Goal: Task Accomplishment & Management: Use online tool/utility

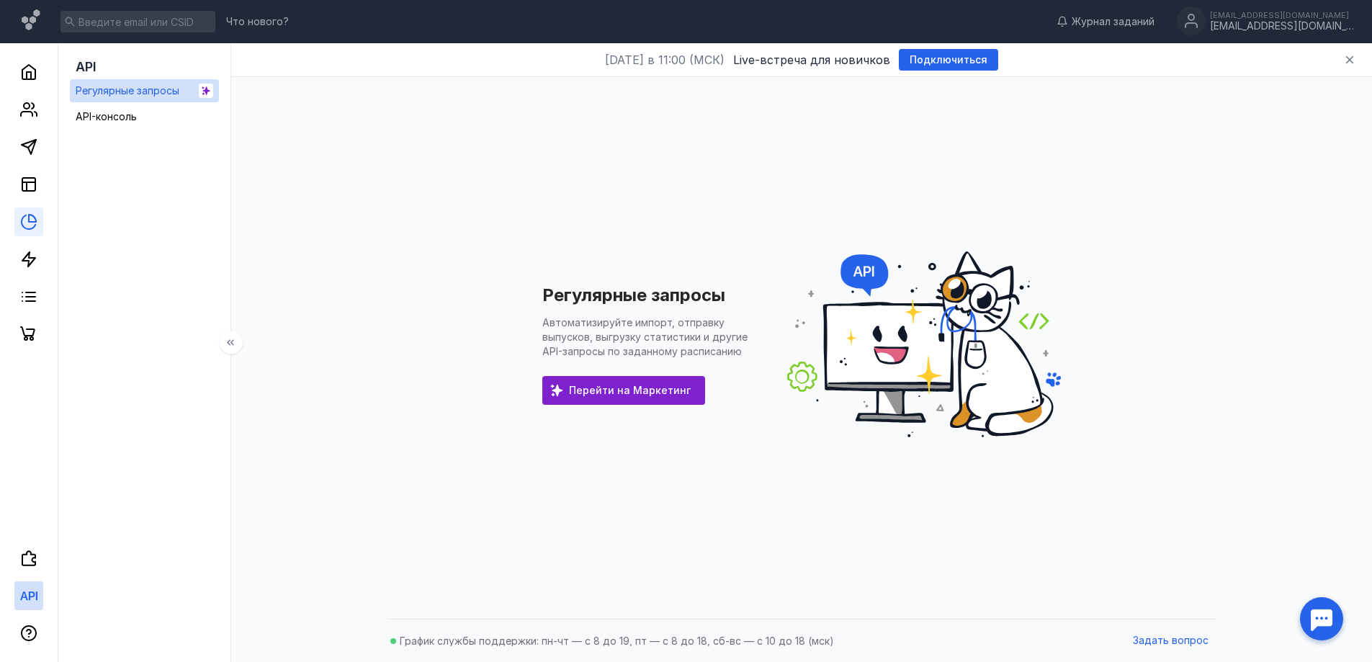
click at [38, 225] on link at bounding box center [28, 221] width 29 height 29
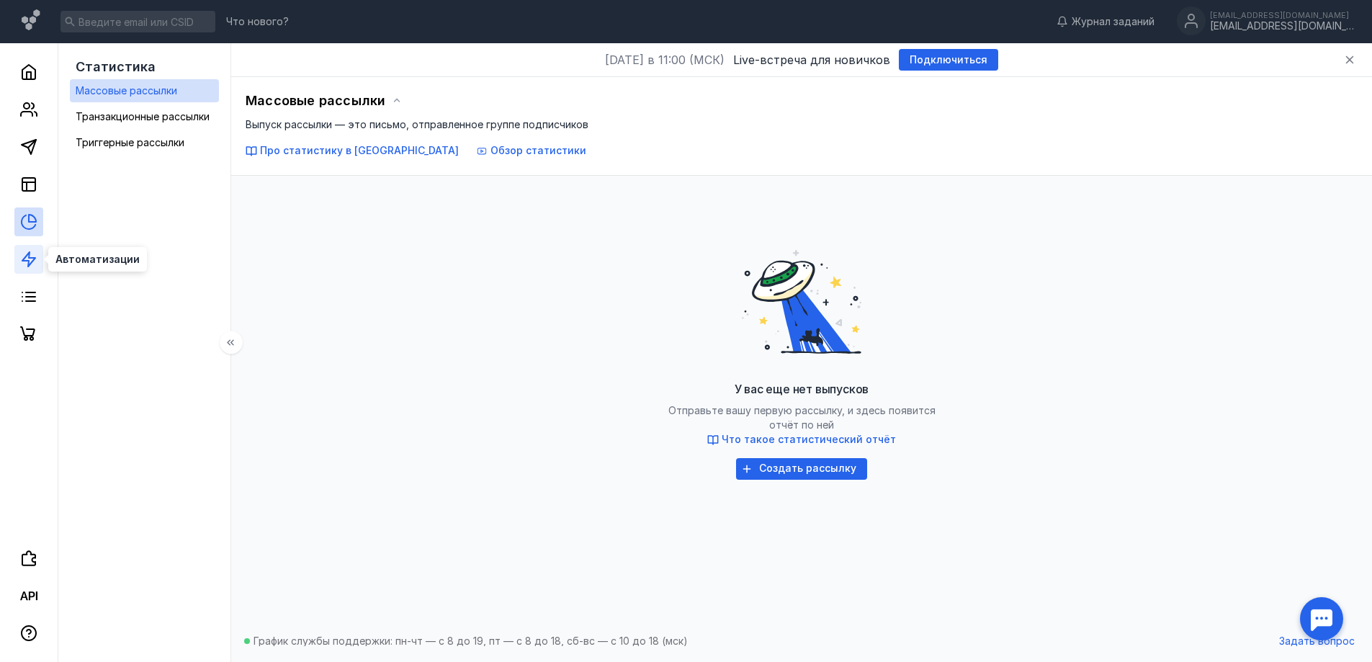
click at [30, 261] on polygon at bounding box center [28, 259] width 13 height 14
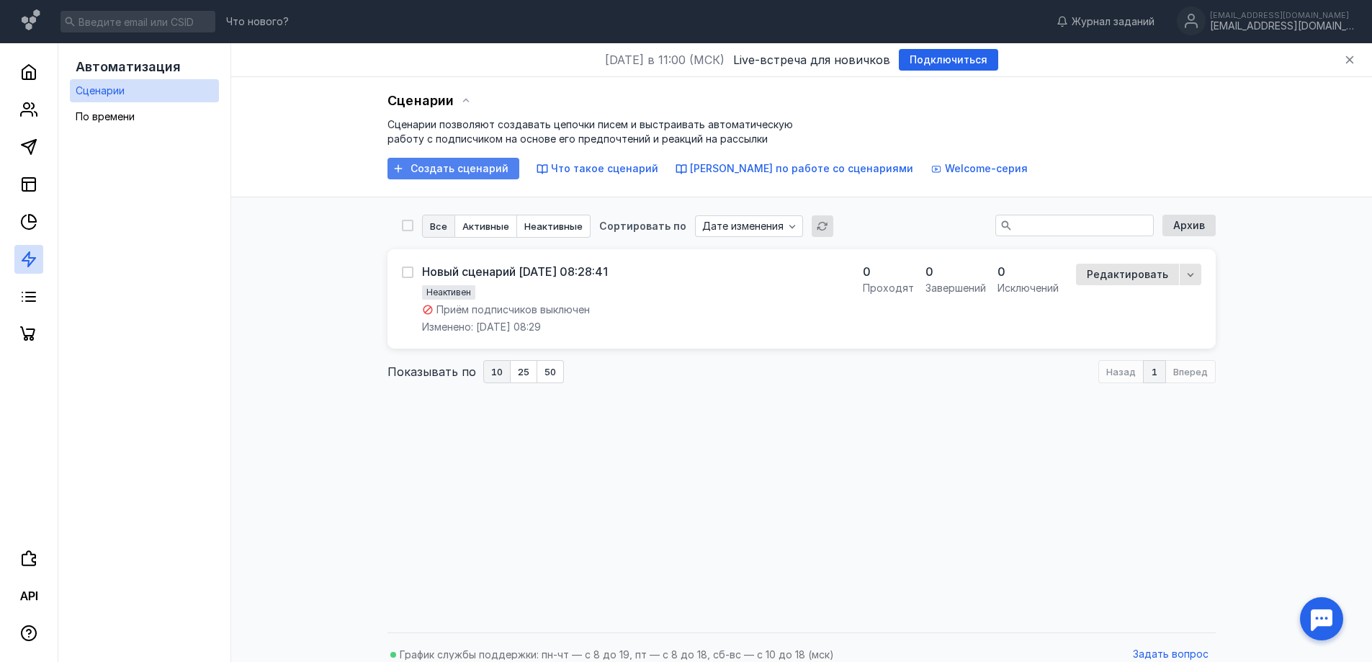
click at [470, 176] on div "Создать сценарий" at bounding box center [453, 169] width 132 height 22
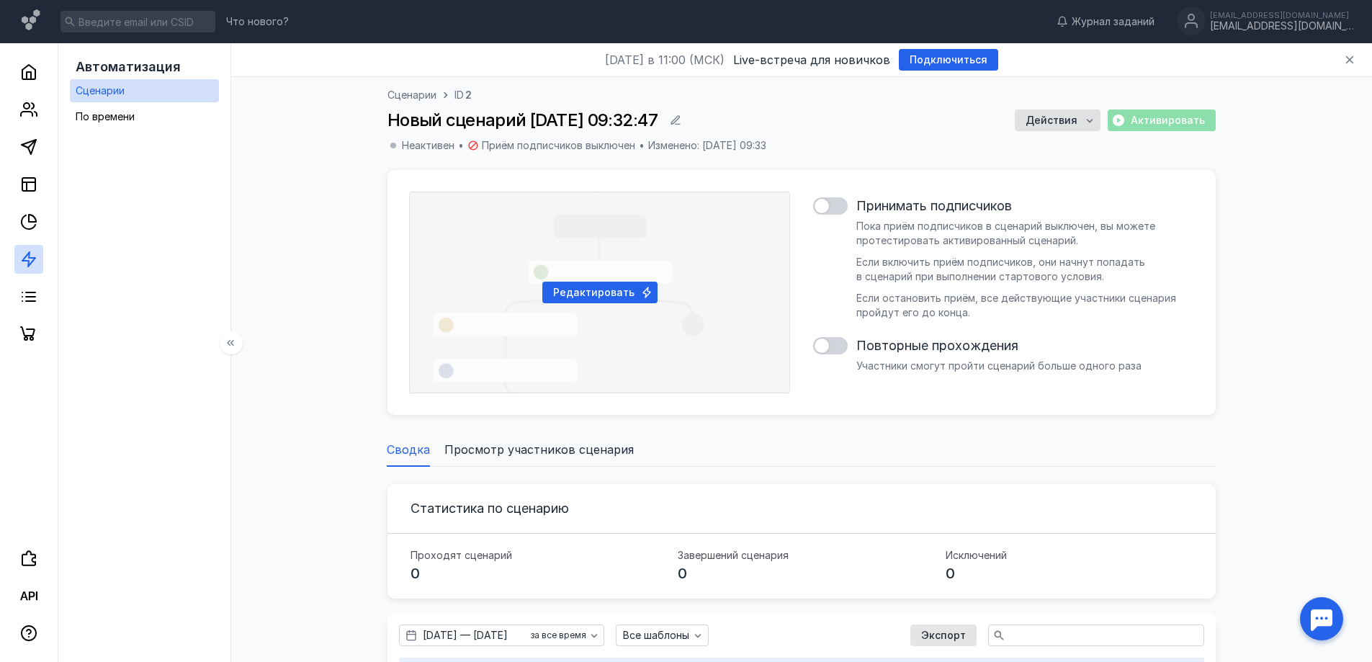
click at [116, 129] on div "Автоматизация Сценарии По времени" at bounding box center [144, 374] width 173 height 662
click at [136, 99] on link "Сценарии" at bounding box center [144, 90] width 149 height 23
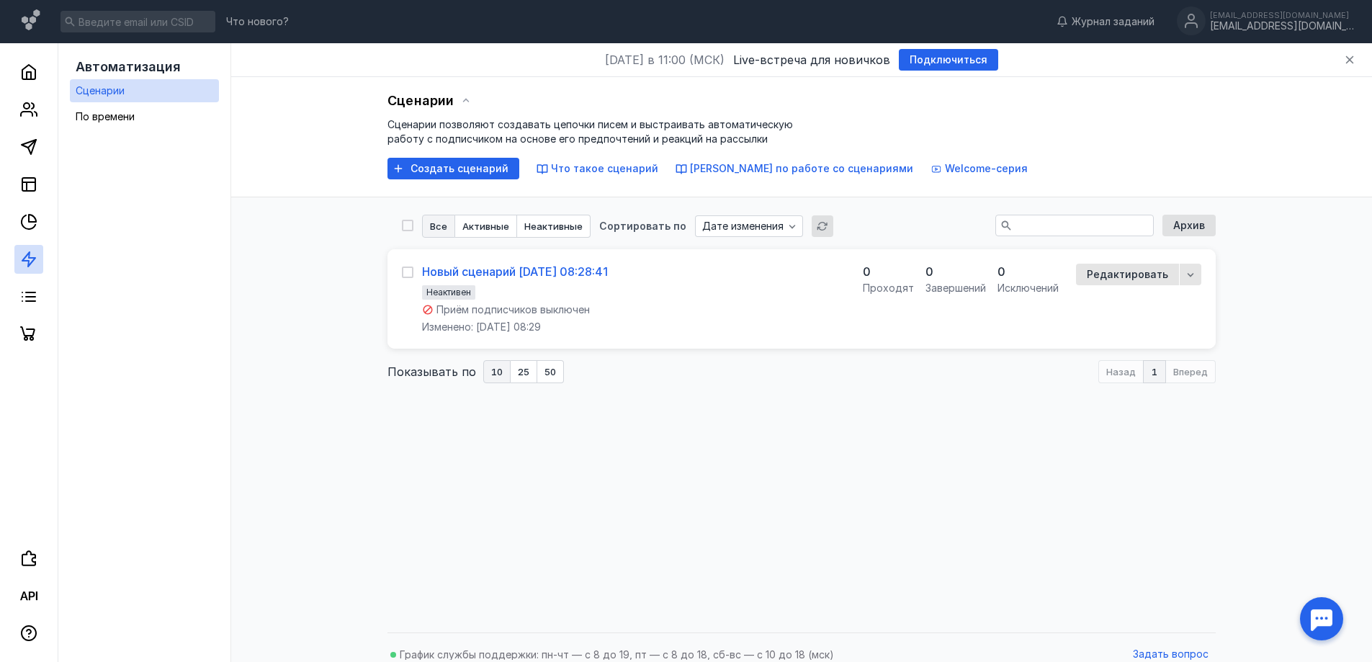
click at [488, 271] on div "Новый сценарий [DATE] 08:28:41" at bounding box center [515, 271] width 186 height 14
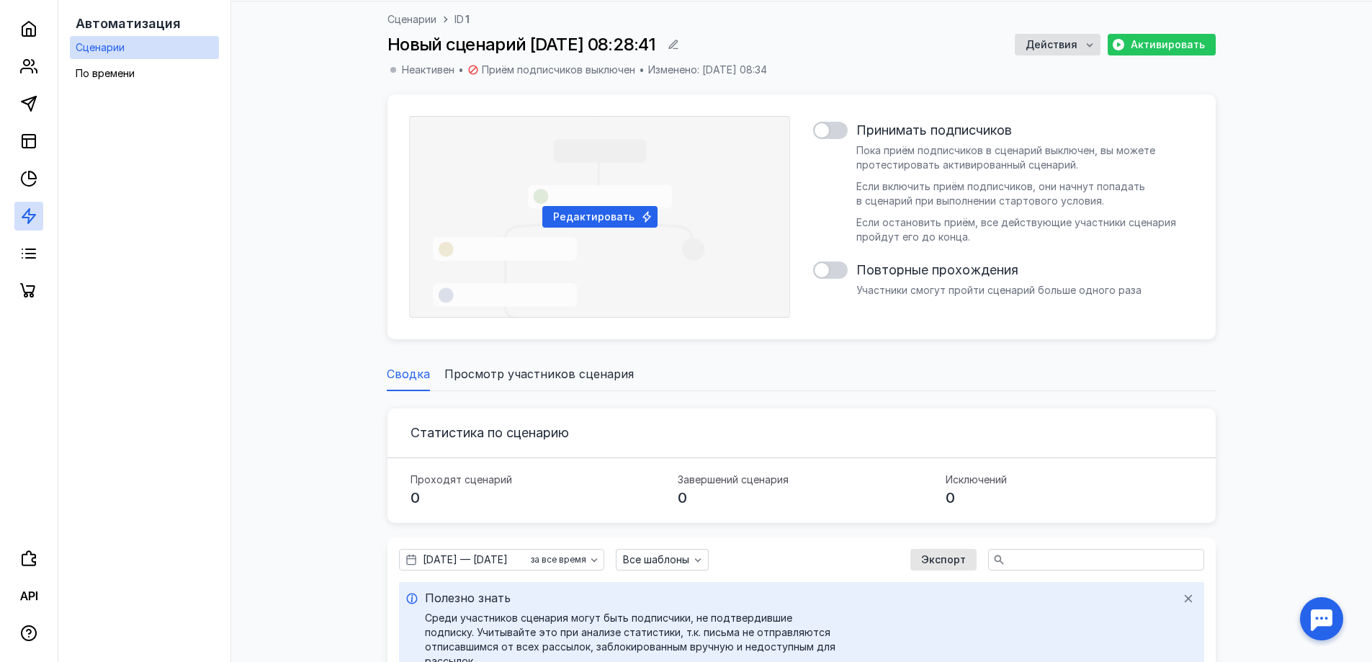
scroll to position [216, 0]
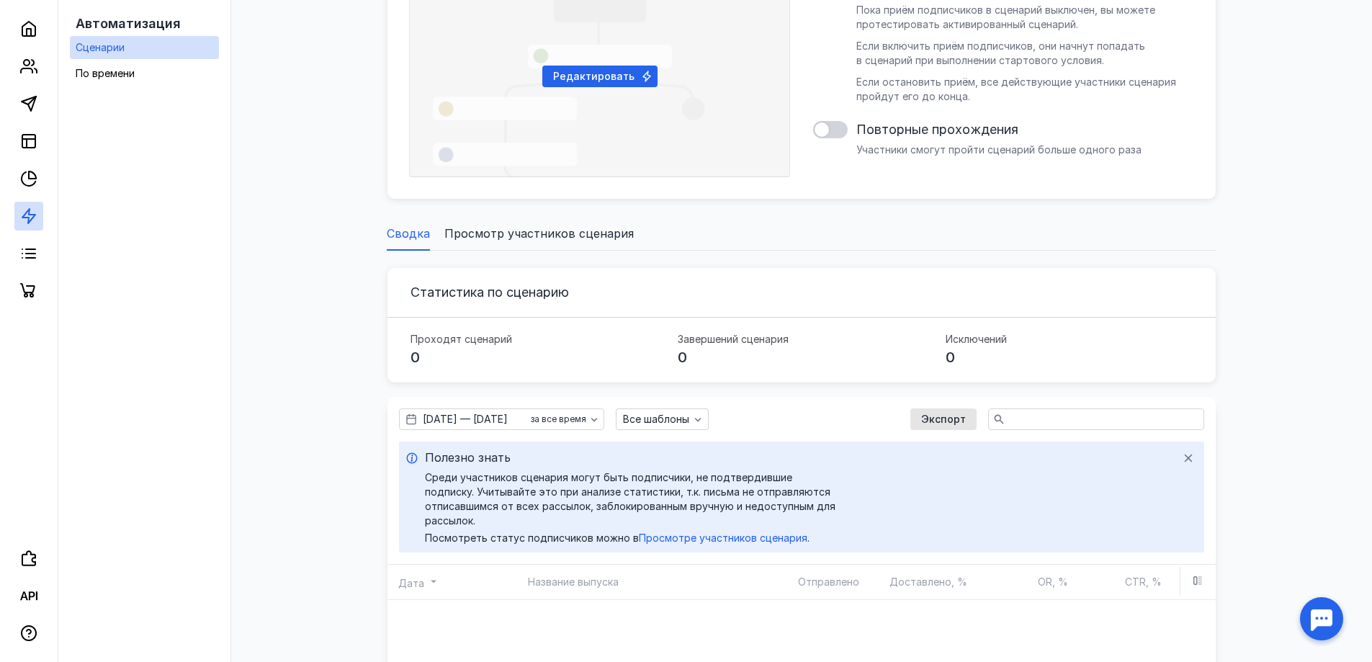
click at [537, 217] on li "Просмотр участников сценария" at bounding box center [538, 233] width 189 height 35
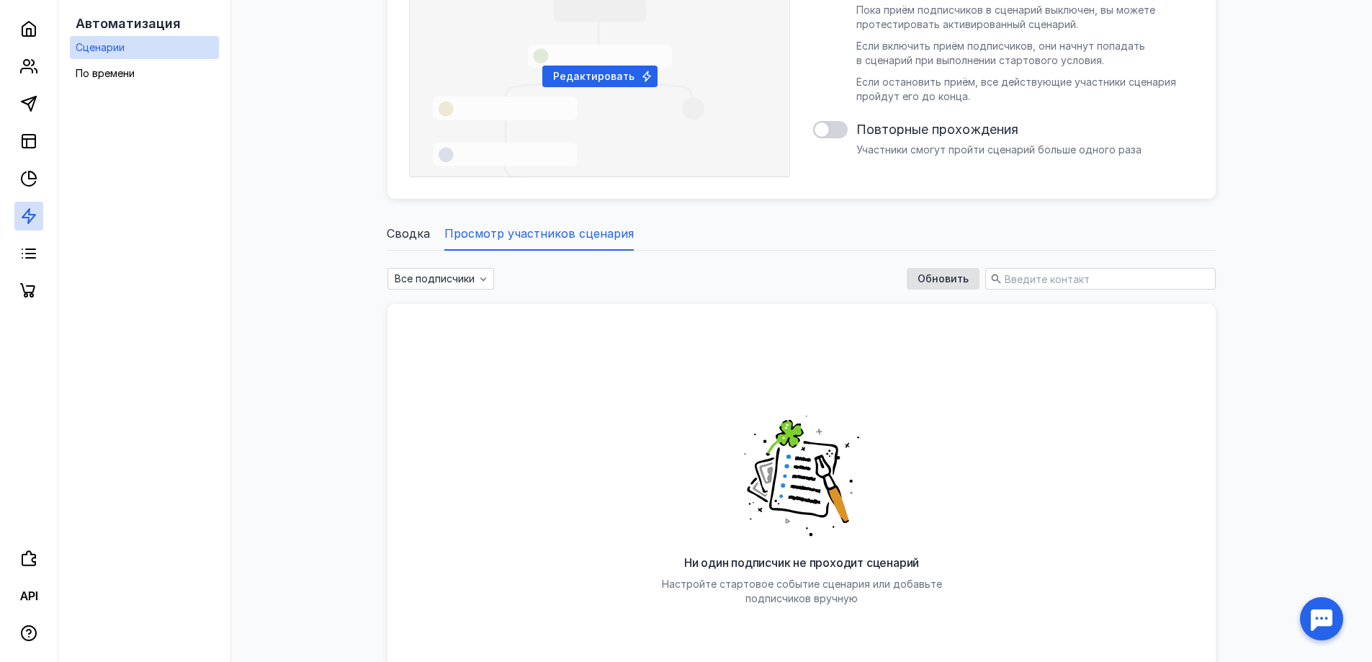
click at [393, 239] on span "Сводка" at bounding box center [408, 233] width 43 height 17
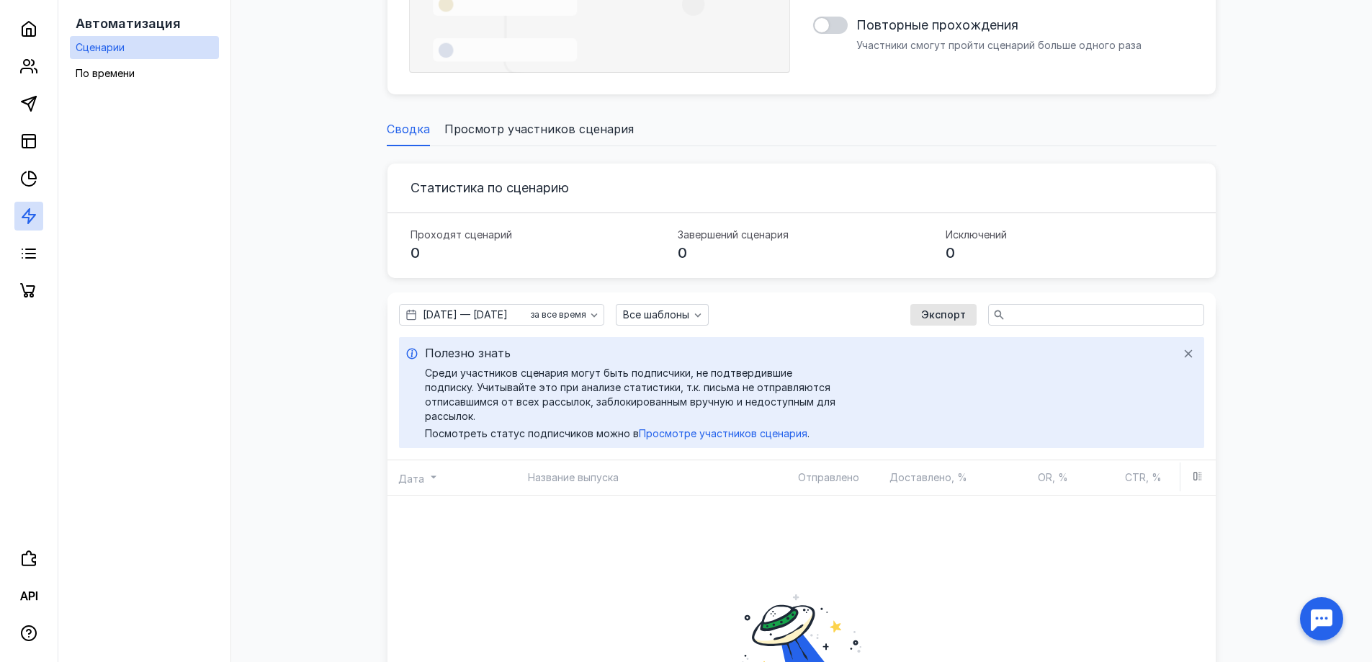
scroll to position [79, 0]
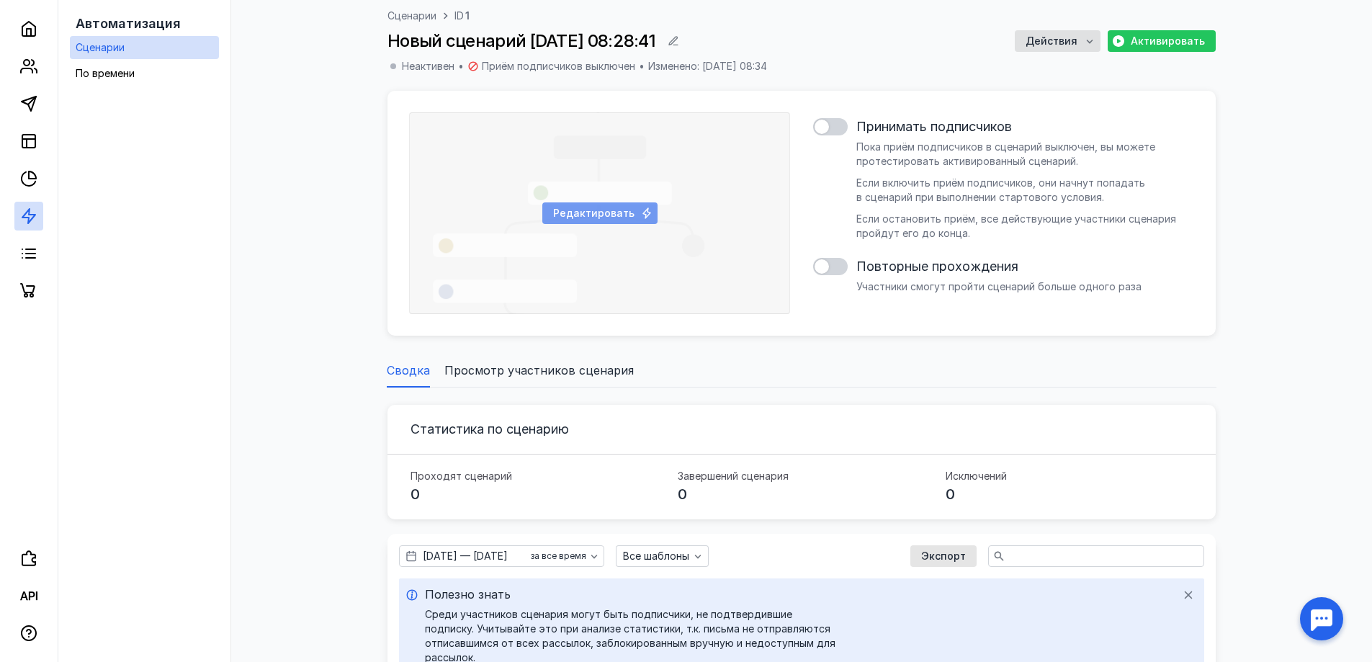
click at [629, 217] on span "Редактировать" at bounding box center [593, 213] width 81 height 12
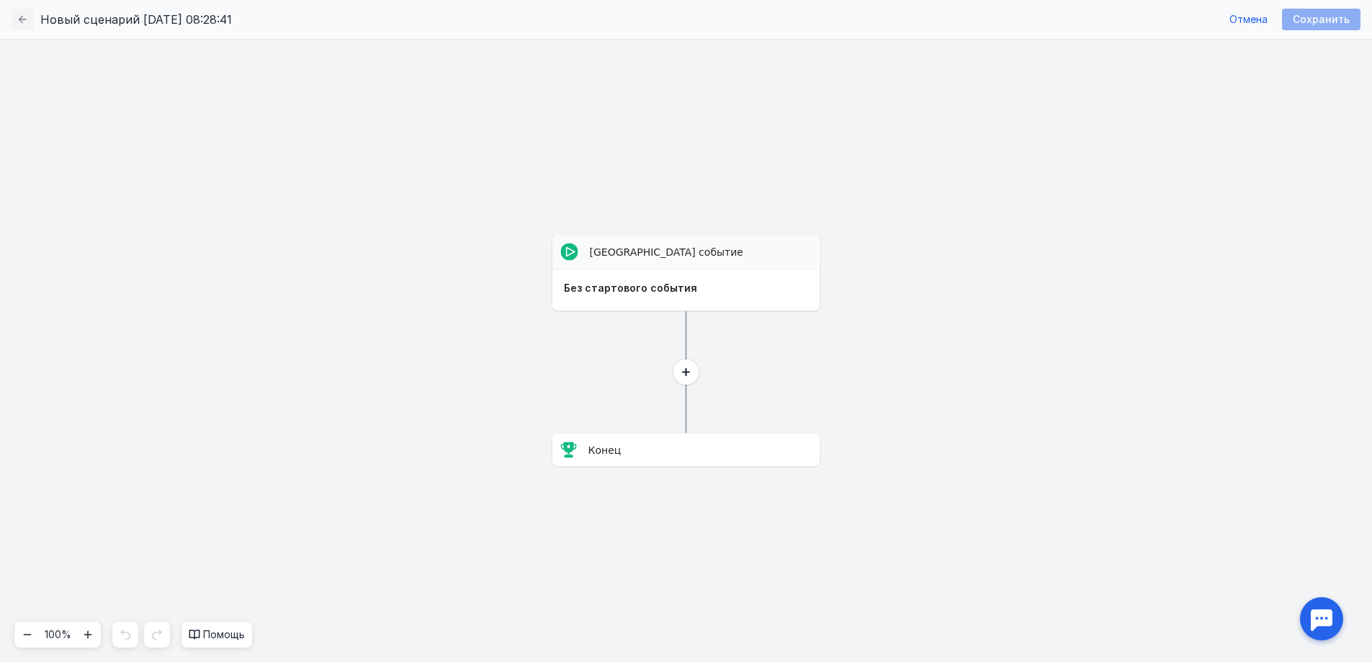
click at [689, 375] on circle at bounding box center [685, 371] width 25 height 25
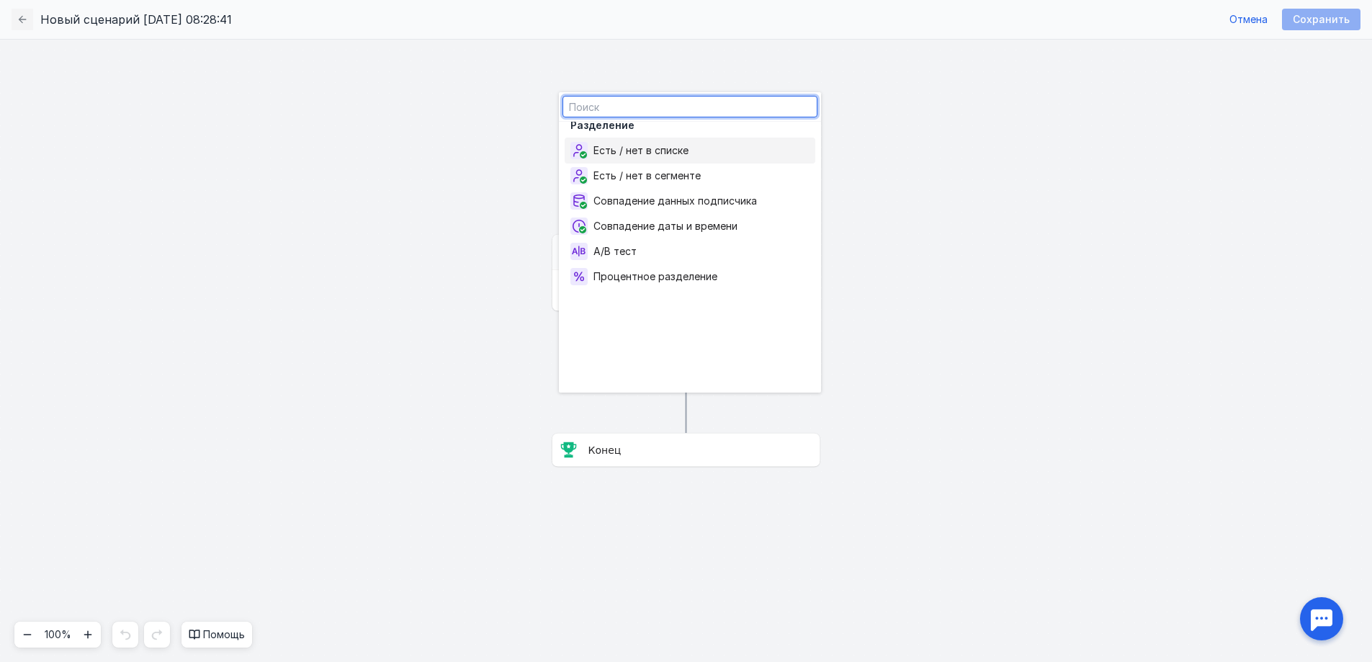
scroll to position [562, 0]
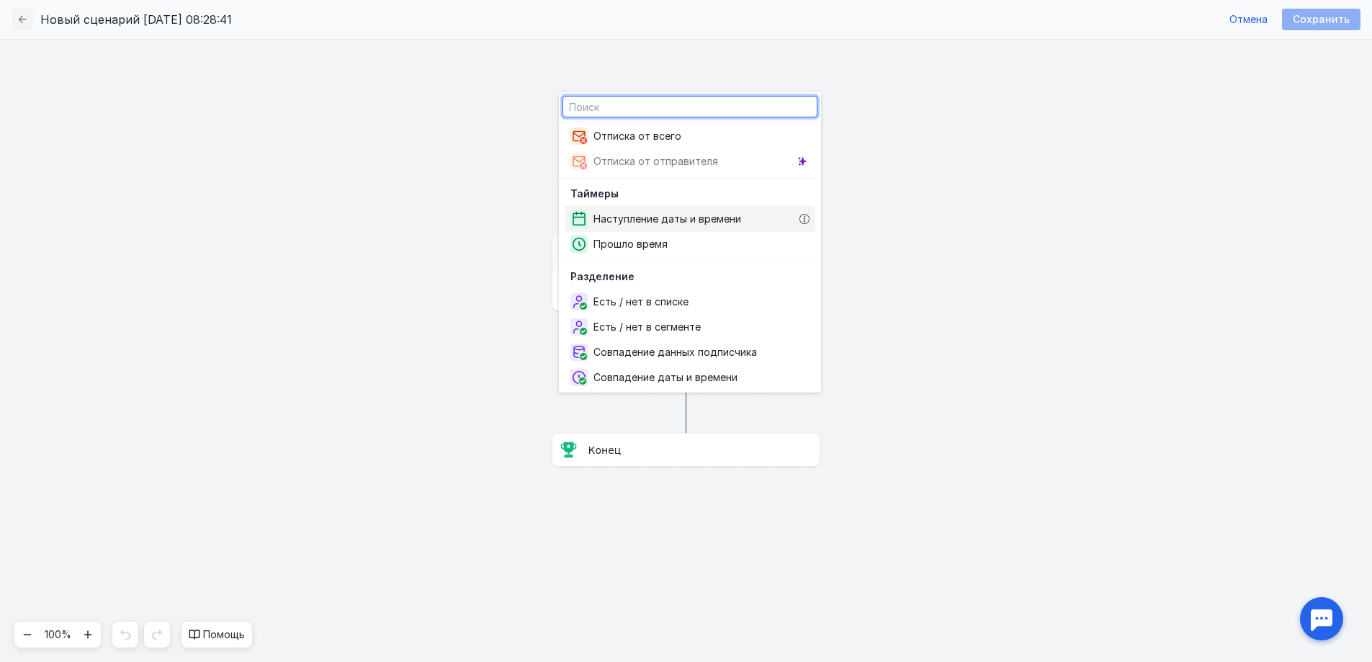
click at [638, 220] on span "Наступление даты и времени" at bounding box center [669, 219] width 153 height 14
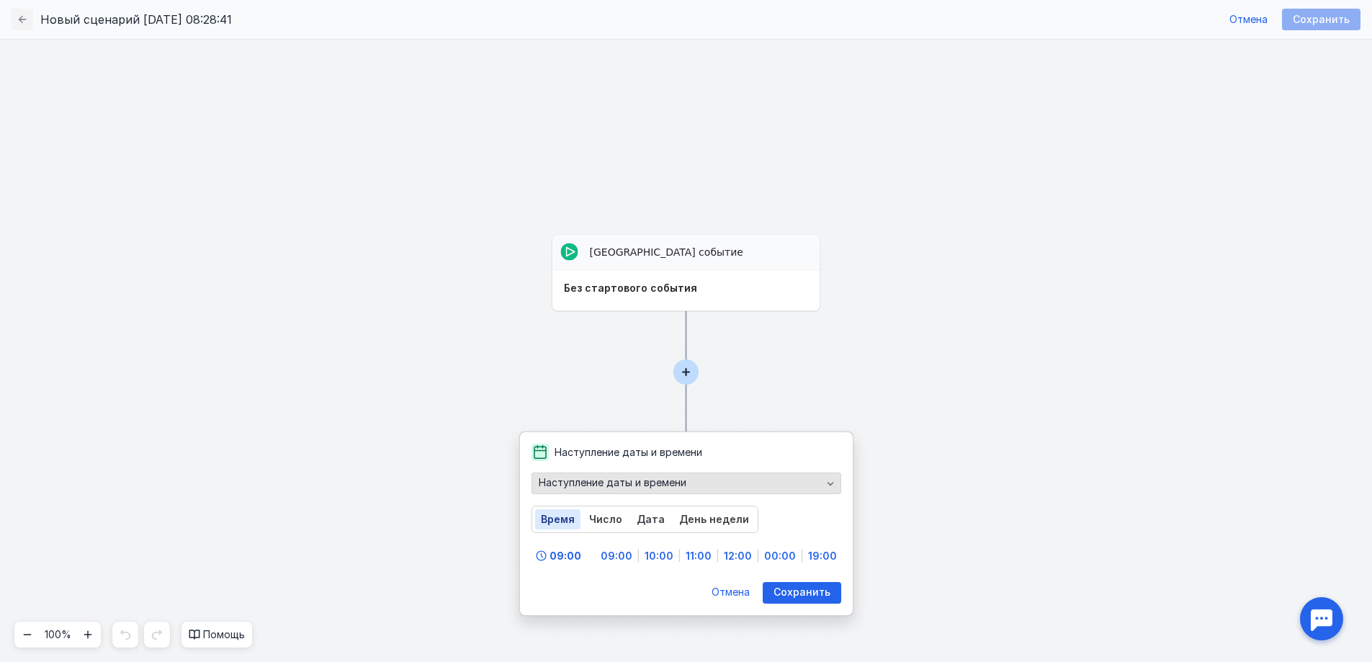
click at [705, 479] on div "Наступление даты и времени" at bounding box center [680, 483] width 290 height 12
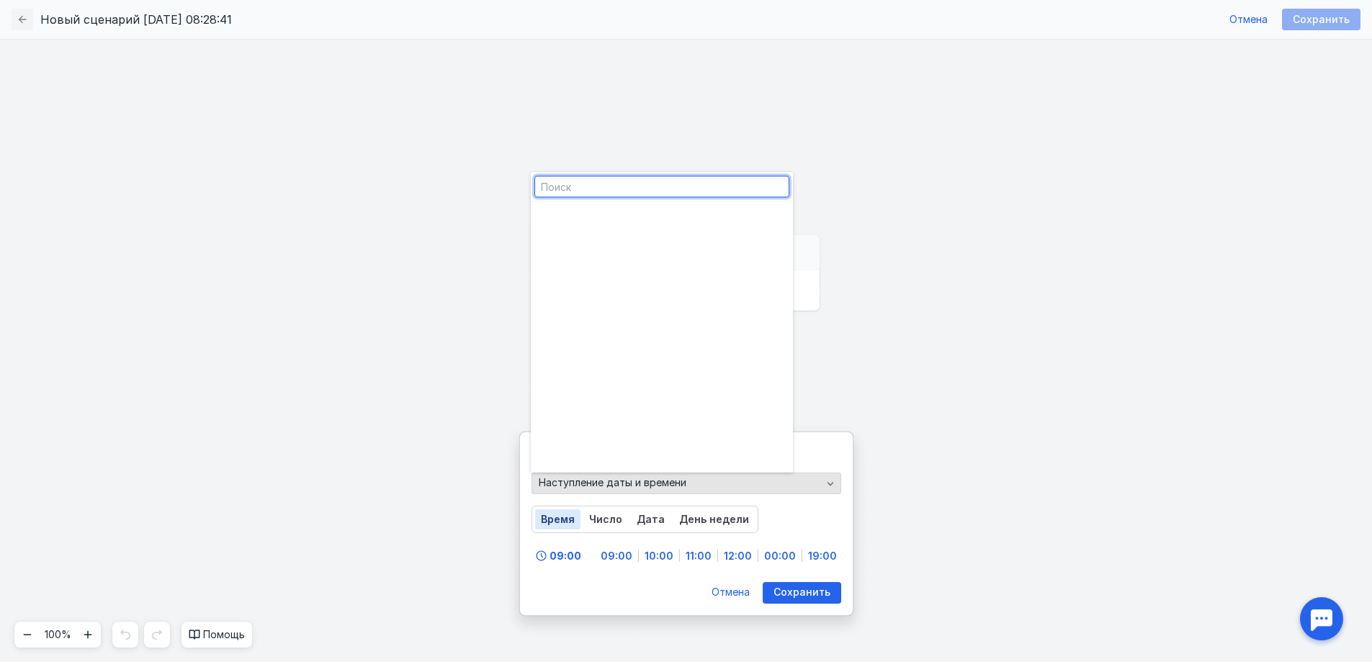
scroll to position [506, 0]
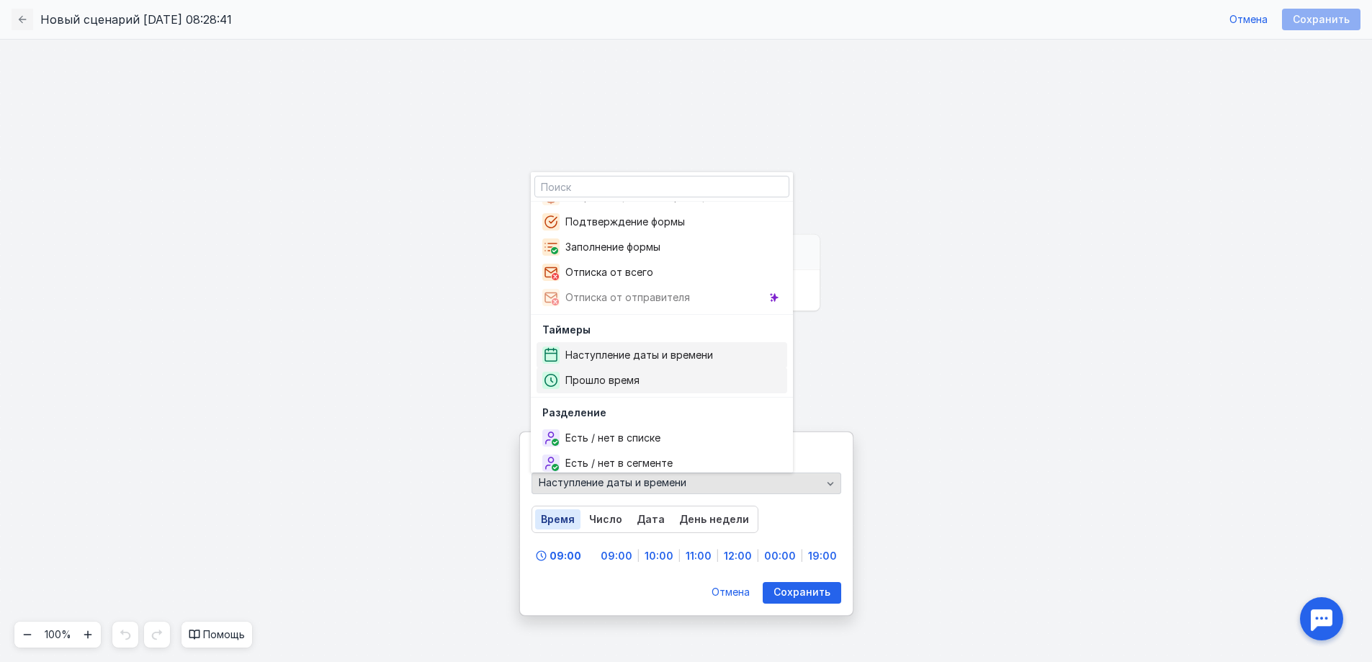
click at [823, 480] on div "button" at bounding box center [830, 483] width 14 height 14
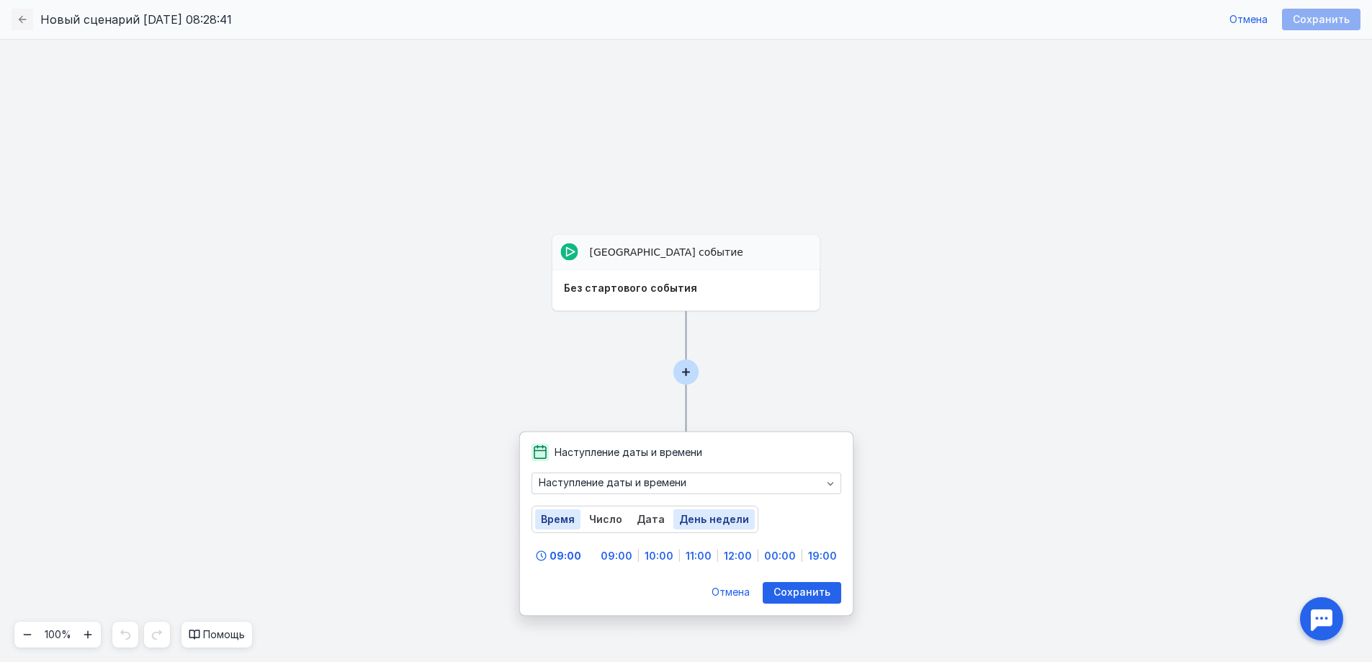
click at [683, 521] on span "День недели" at bounding box center [714, 519] width 70 height 12
click at [646, 527] on button "Дата" at bounding box center [651, 519] width 40 height 20
click at [580, 527] on div "Время Число Дата День недели" at bounding box center [644, 519] width 227 height 27
click at [557, 527] on button "Время" at bounding box center [557, 519] width 45 height 20
click at [610, 486] on span "Наступление даты и времени" at bounding box center [613, 483] width 148 height 12
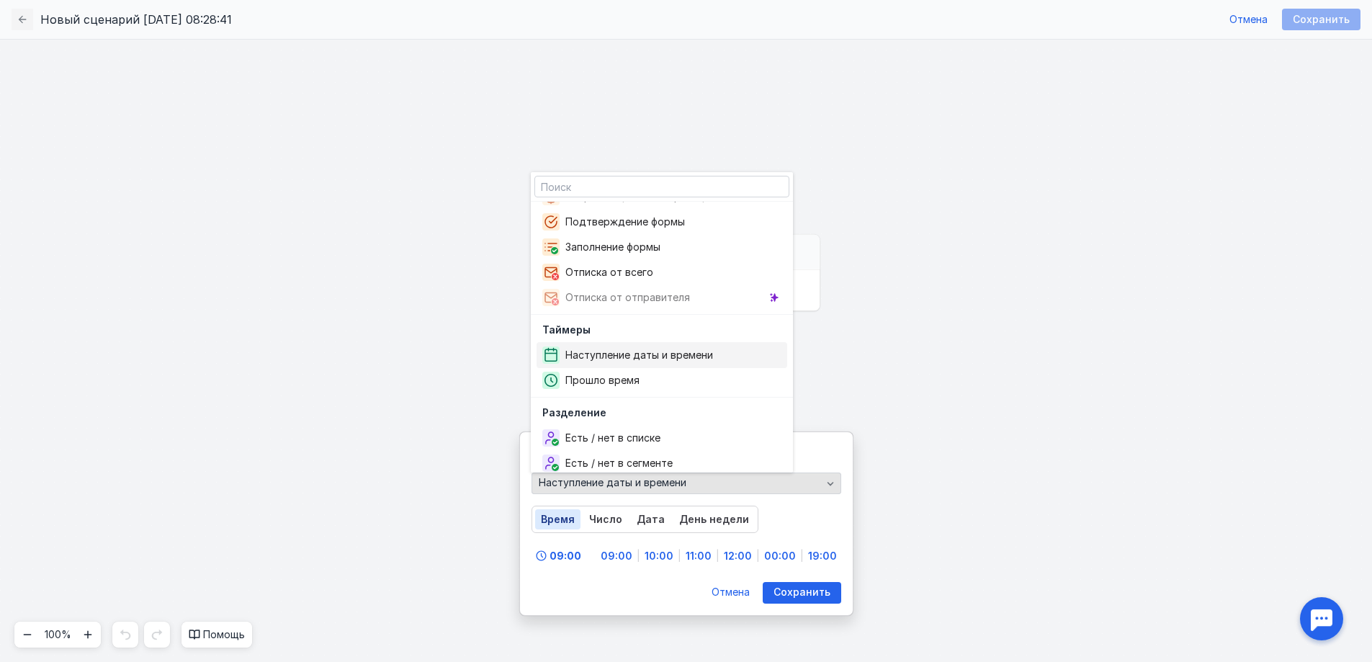
click at [610, 486] on span "Наступление даты и времени" at bounding box center [613, 483] width 148 height 12
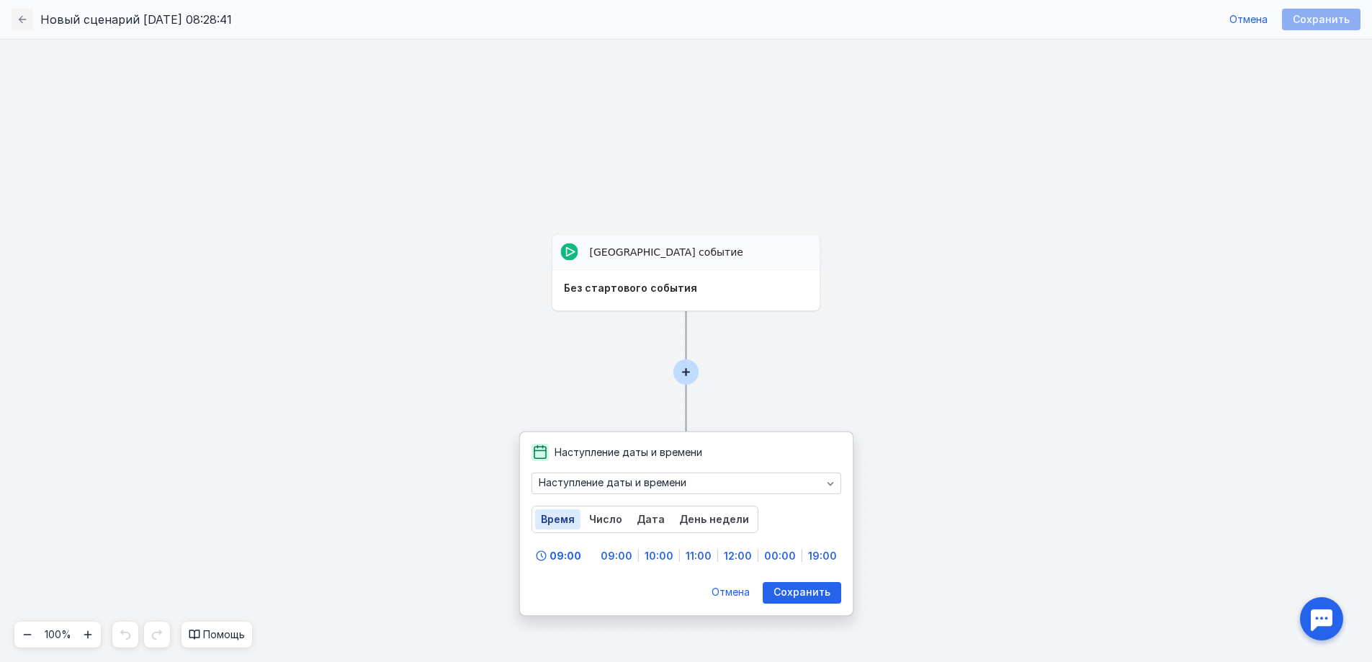
click at [636, 530] on div "Время Число Дата День недели" at bounding box center [644, 519] width 227 height 27
click at [649, 523] on span "Дата" at bounding box center [651, 519] width 28 height 12
click at [708, 523] on span "День недели" at bounding box center [714, 519] width 70 height 12
click at [565, 553] on span "[DATE] , 00:00" at bounding box center [585, 555] width 72 height 17
click at [601, 556] on span "[DATE] , 00:00" at bounding box center [585, 555] width 72 height 17
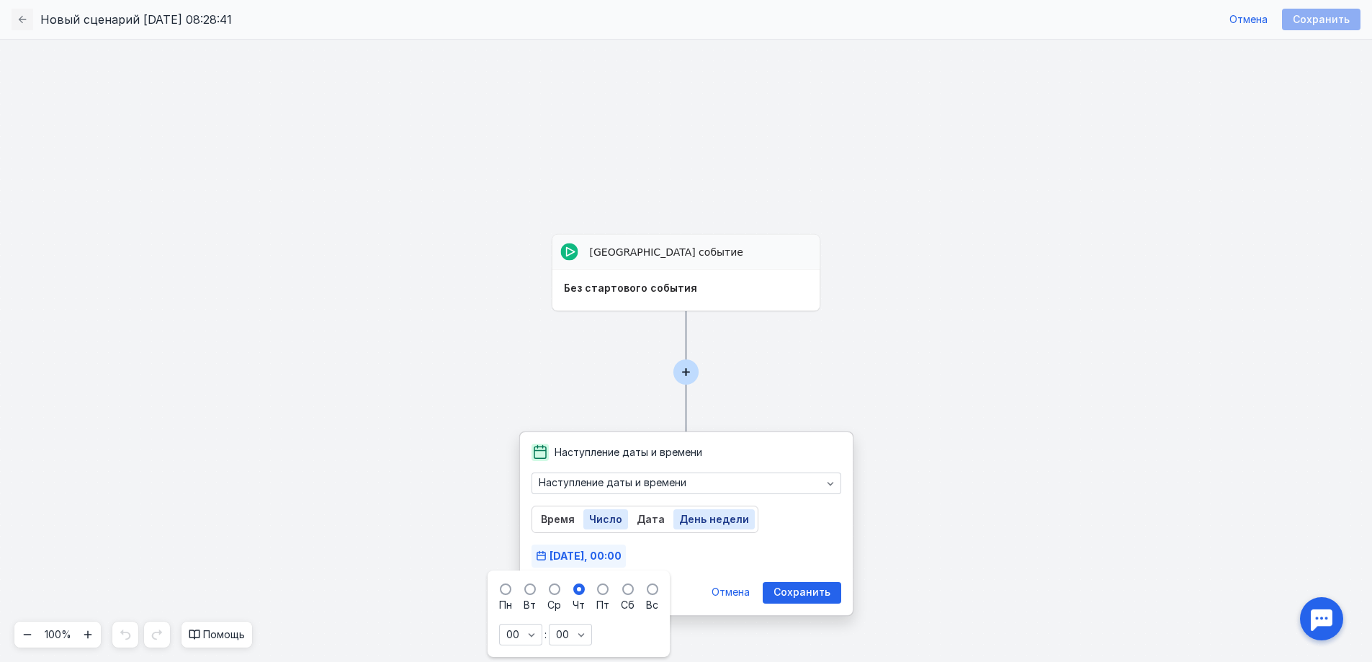
click at [614, 516] on span "Число" at bounding box center [605, 519] width 33 height 12
click at [597, 553] on span "1 число, 09:00" at bounding box center [587, 555] width 76 height 12
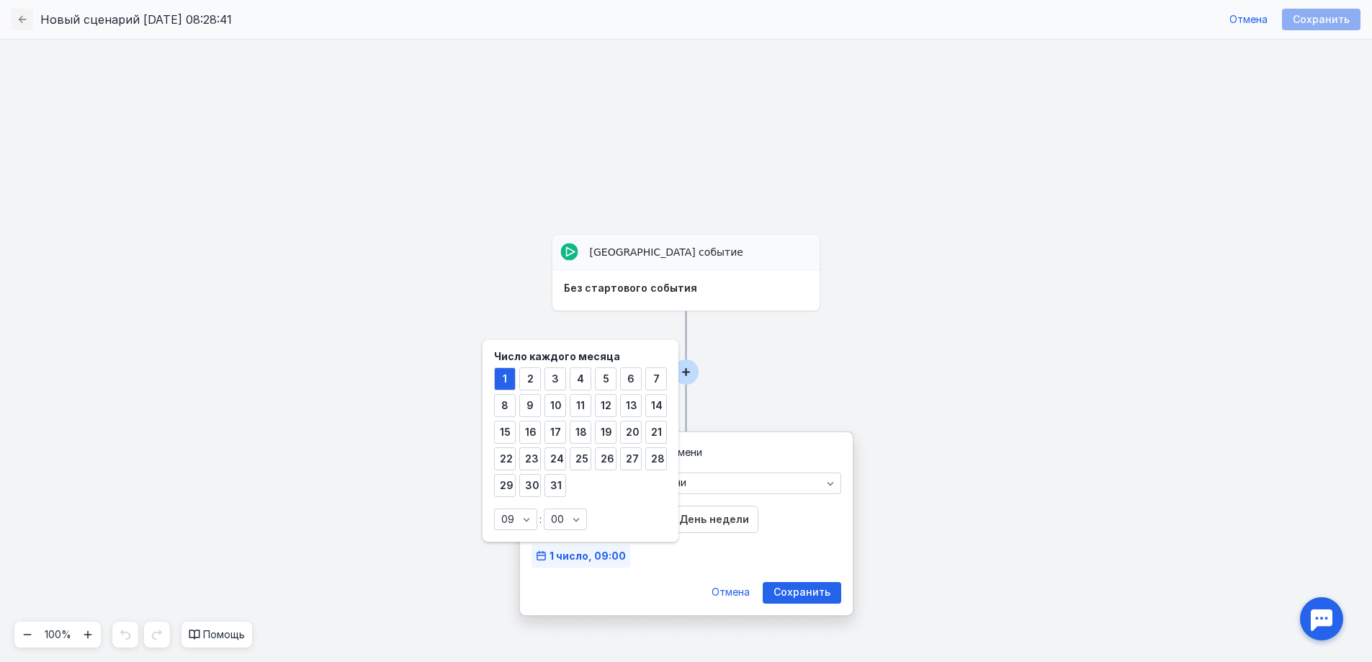
click at [597, 553] on span "1 число, 09:00" at bounding box center [587, 555] width 76 height 12
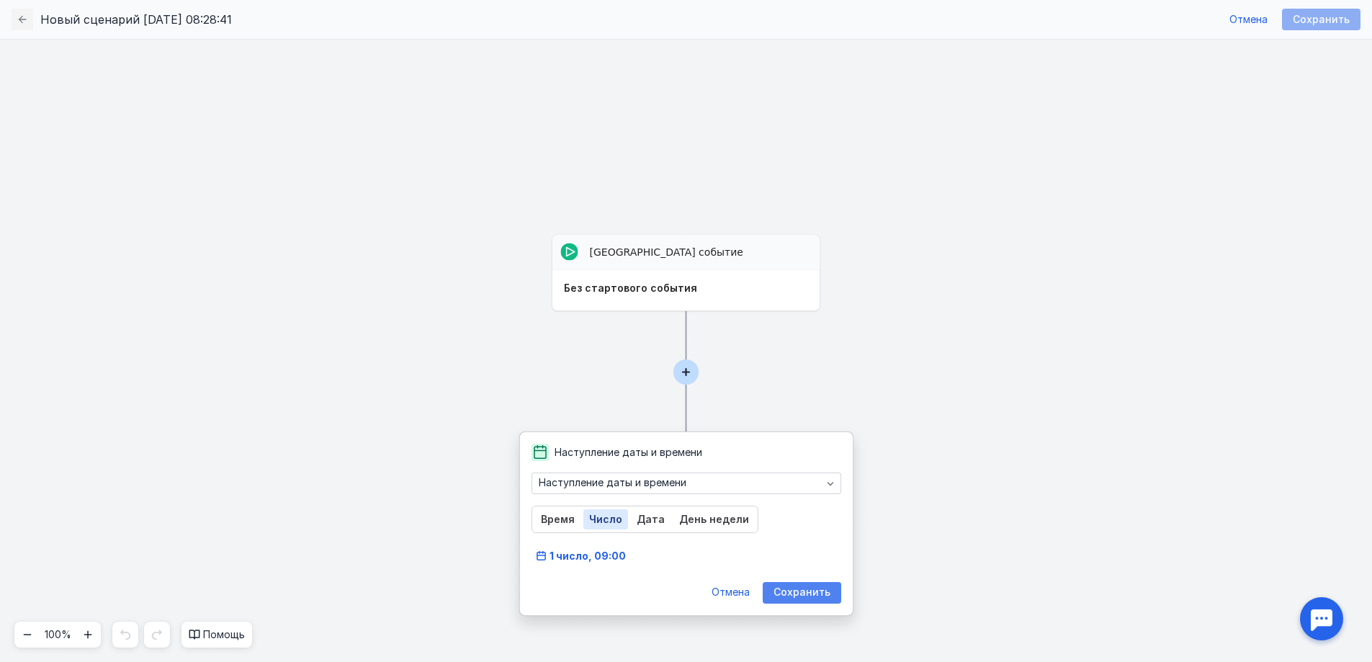
click at [822, 592] on span "Сохранить" at bounding box center [801, 592] width 57 height 12
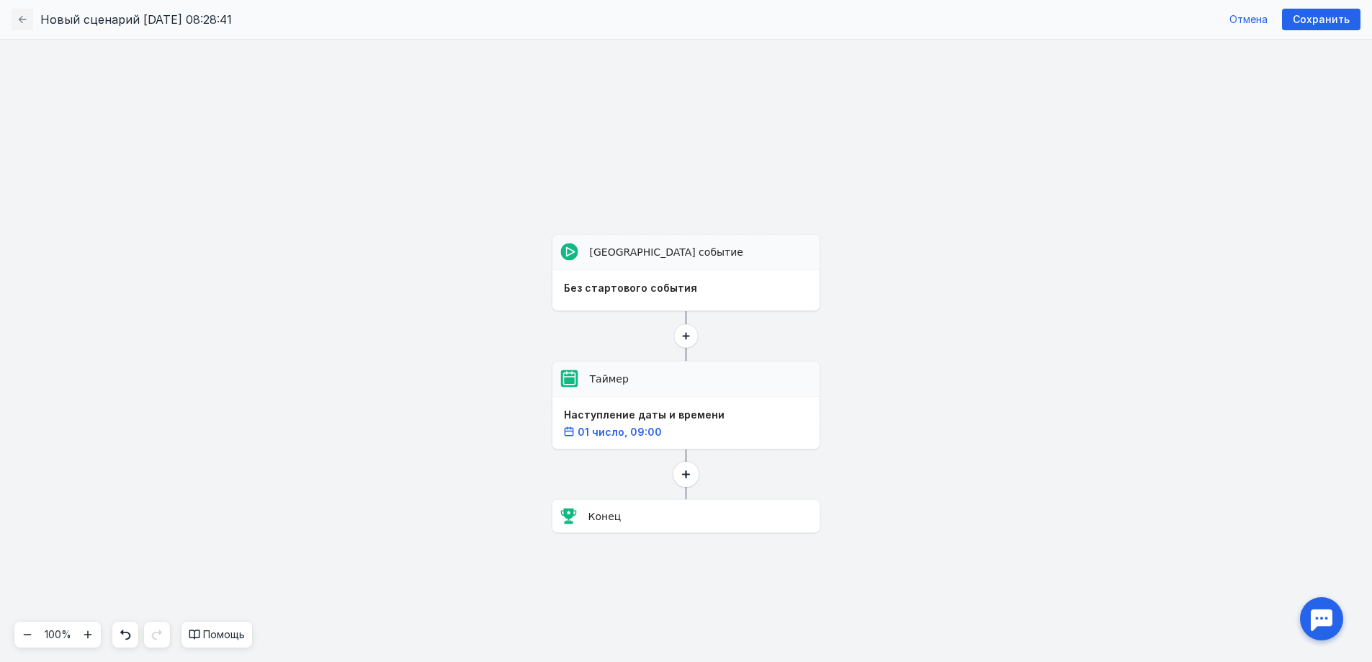
click at [686, 473] on icon at bounding box center [686, 474] width 8 height 8
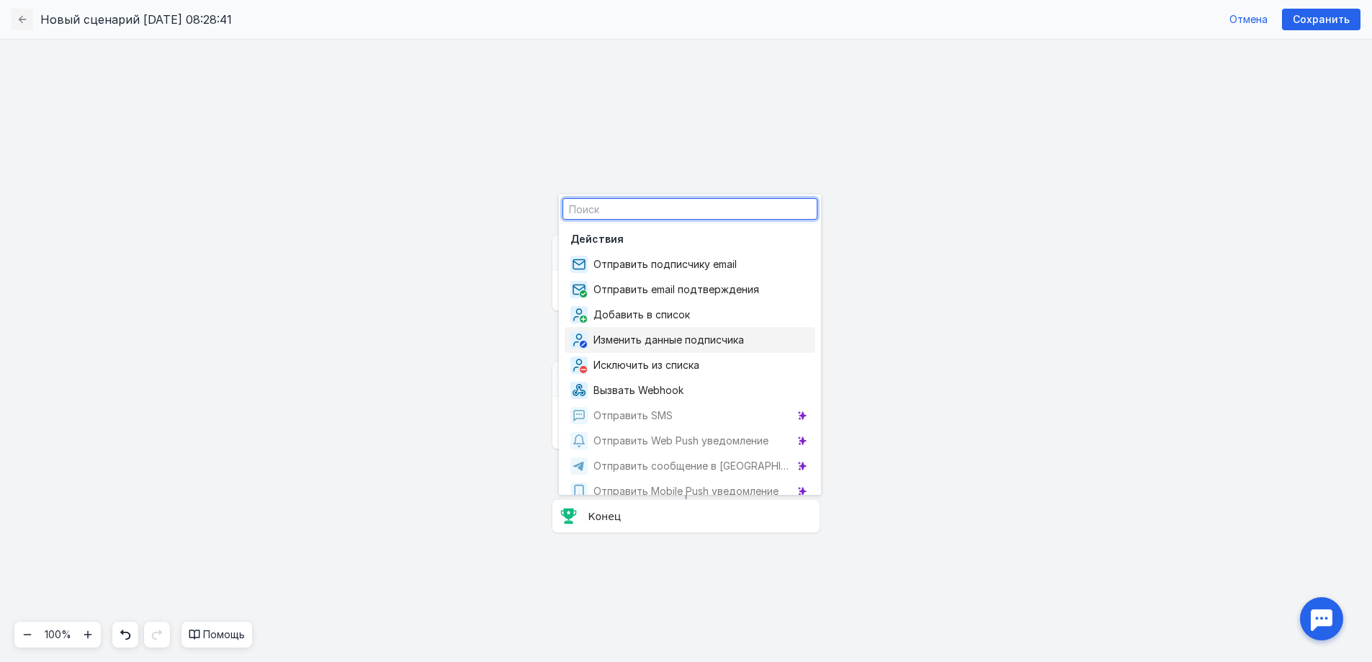
click at [885, 258] on div "Стартовое событие Выберите событие [GEOGRAPHIC_DATA] событие Без стартового соб…" at bounding box center [686, 350] width 1372 height 623
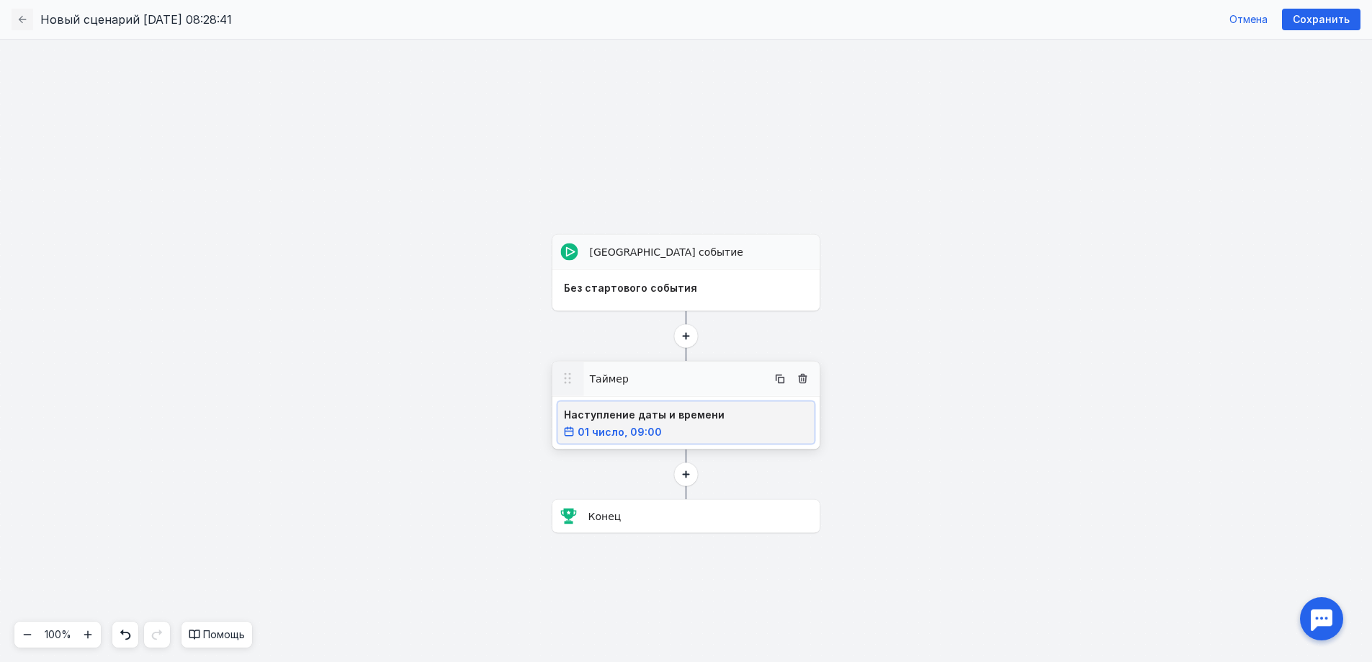
click at [655, 426] on span "01 число, 09:00" at bounding box center [620, 432] width 84 height 12
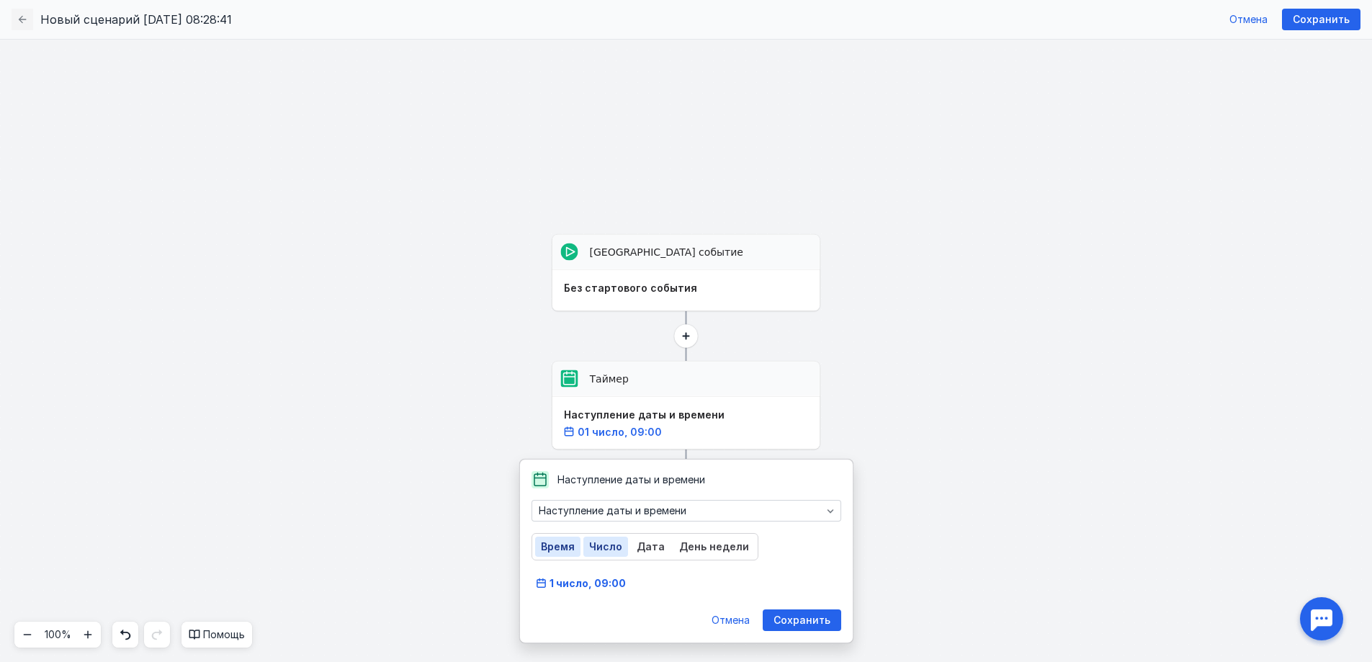
click at [535, 553] on button "Время" at bounding box center [557, 546] width 45 height 20
click at [885, 426] on div "Стартовое событие Выберите событие [GEOGRAPHIC_DATA] событие Без стартового соб…" at bounding box center [686, 350] width 1372 height 623
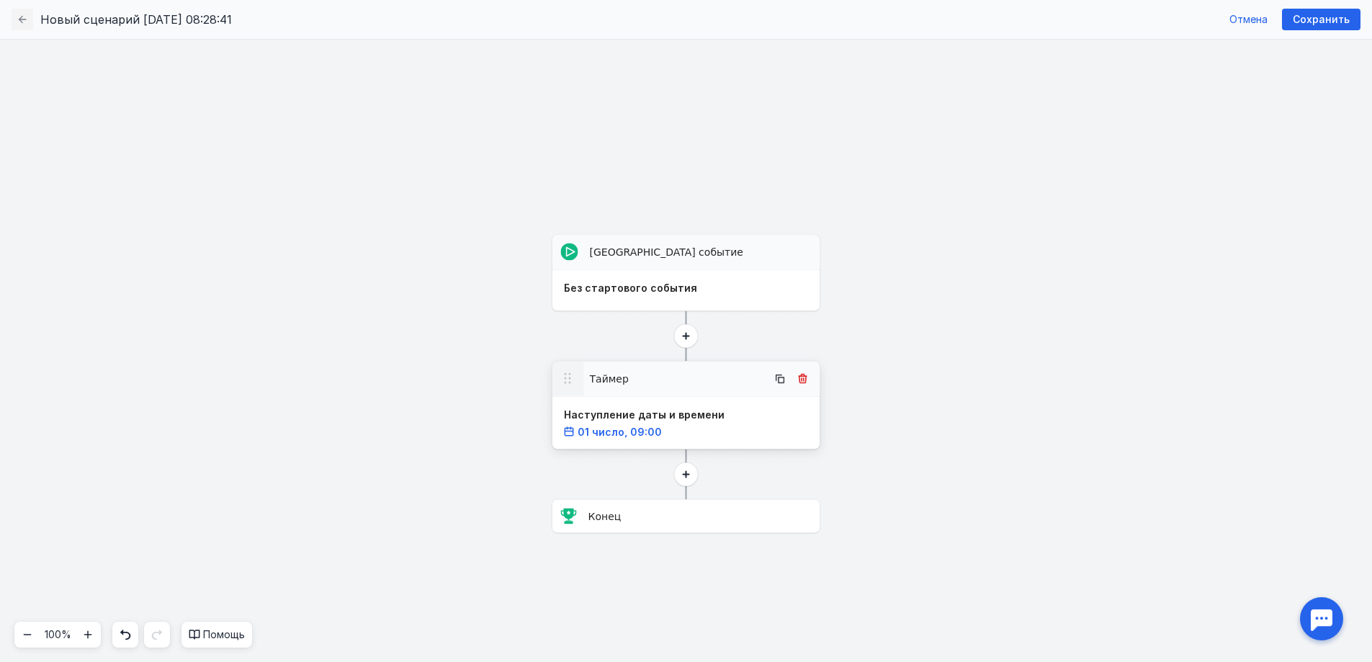
click at [797, 378] on icon at bounding box center [803, 379] width 12 height 12
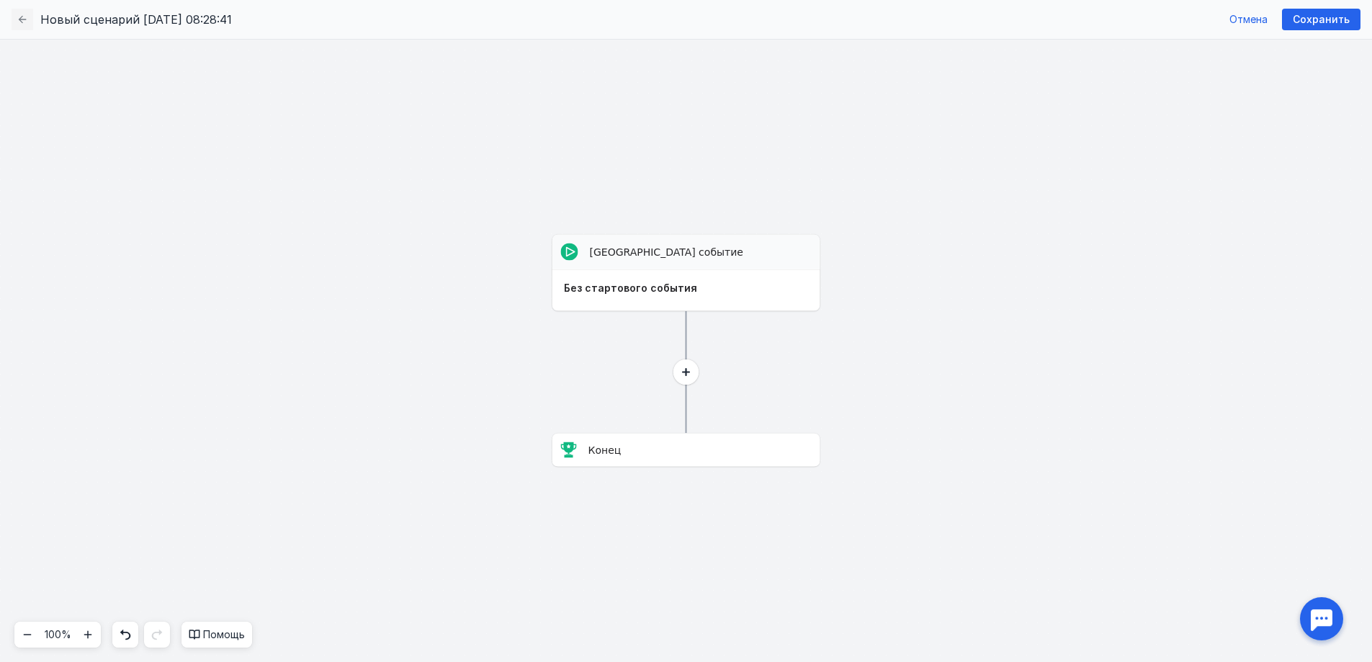
click at [696, 372] on circle at bounding box center [685, 371] width 25 height 25
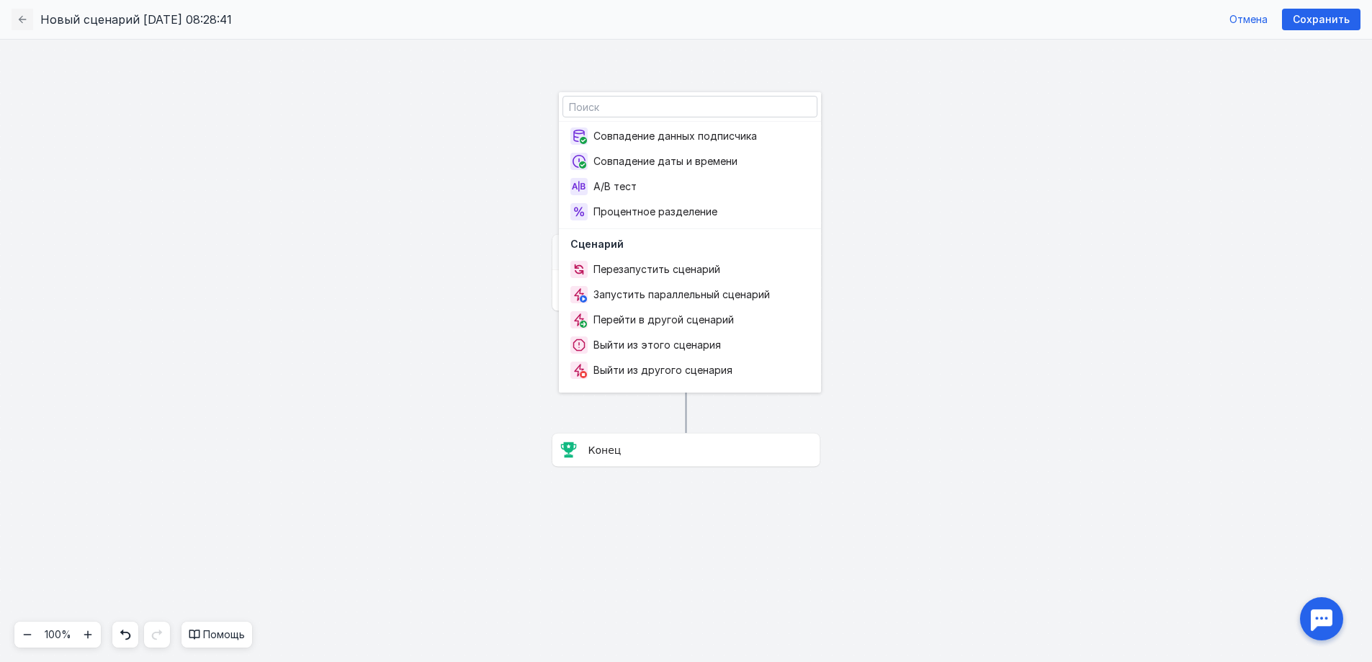
scroll to position [0, 0]
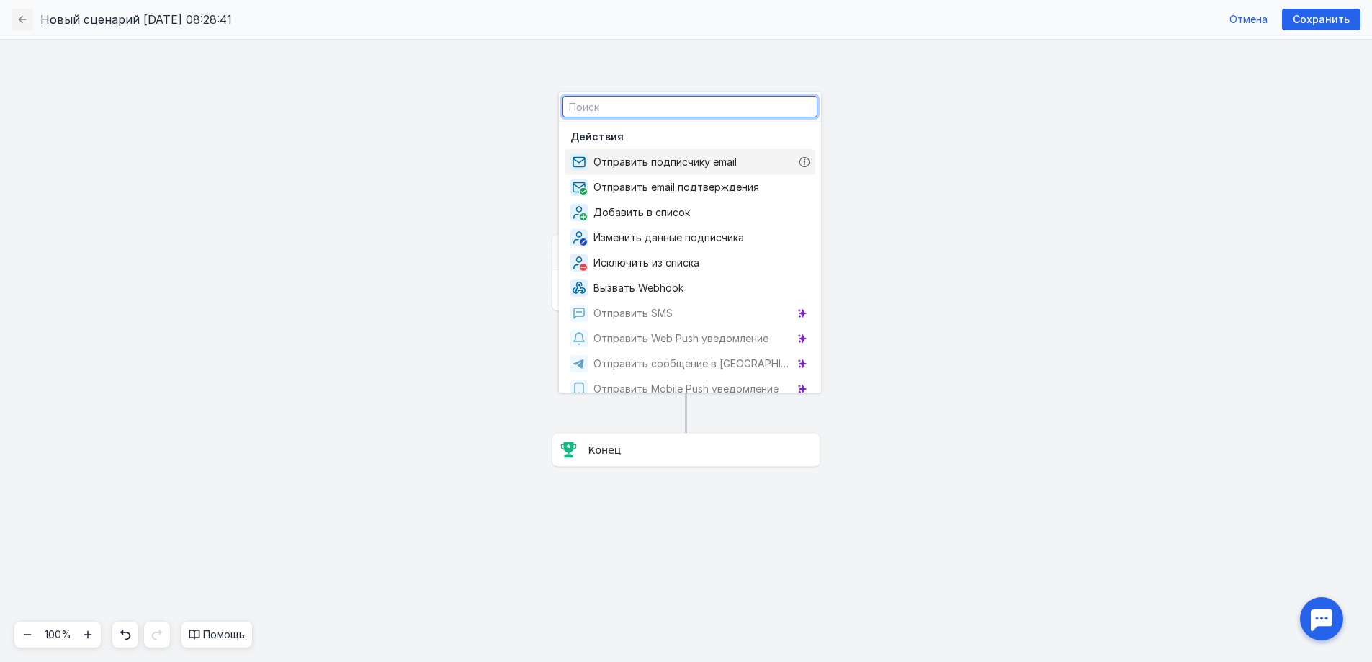
click at [642, 161] on span "Отправить подписчику email" at bounding box center [667, 162] width 149 height 14
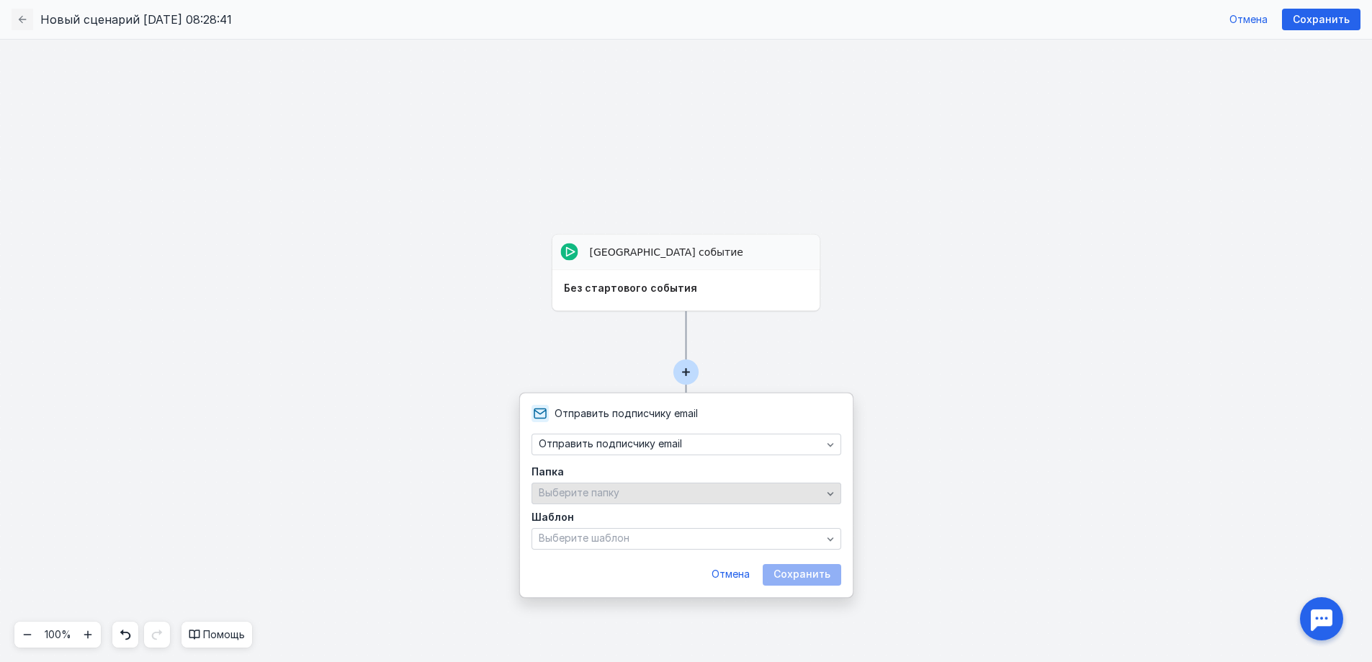
click at [725, 490] on div "Выберите папку" at bounding box center [680, 493] width 290 height 12
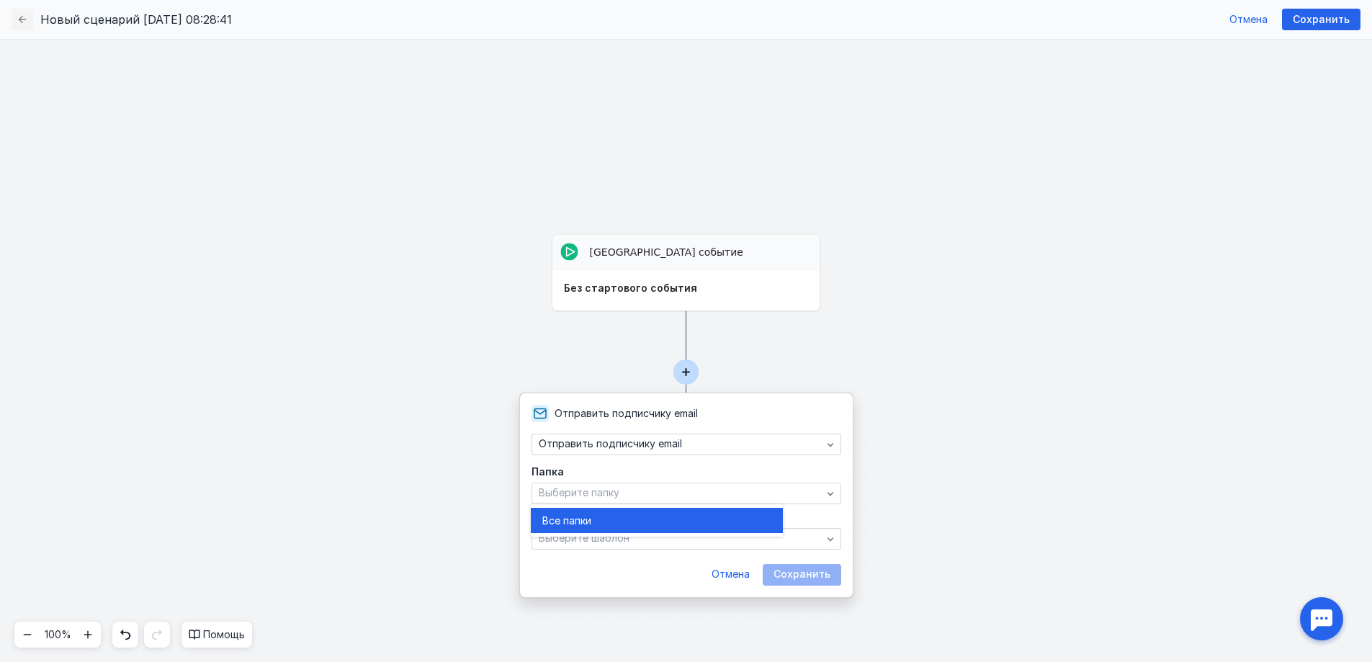
click at [673, 511] on div "Все папк и" at bounding box center [656, 520] width 229 height 25
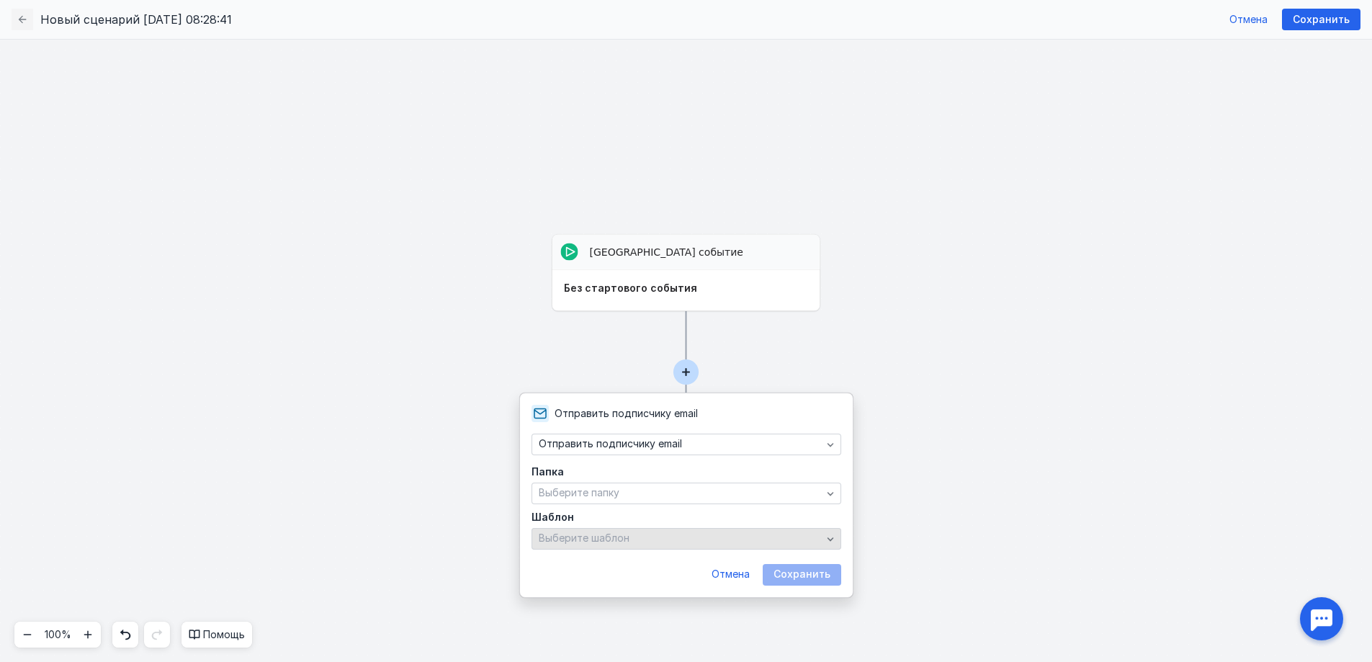
click at [668, 539] on div "Выберите шаблон" at bounding box center [680, 538] width 290 height 12
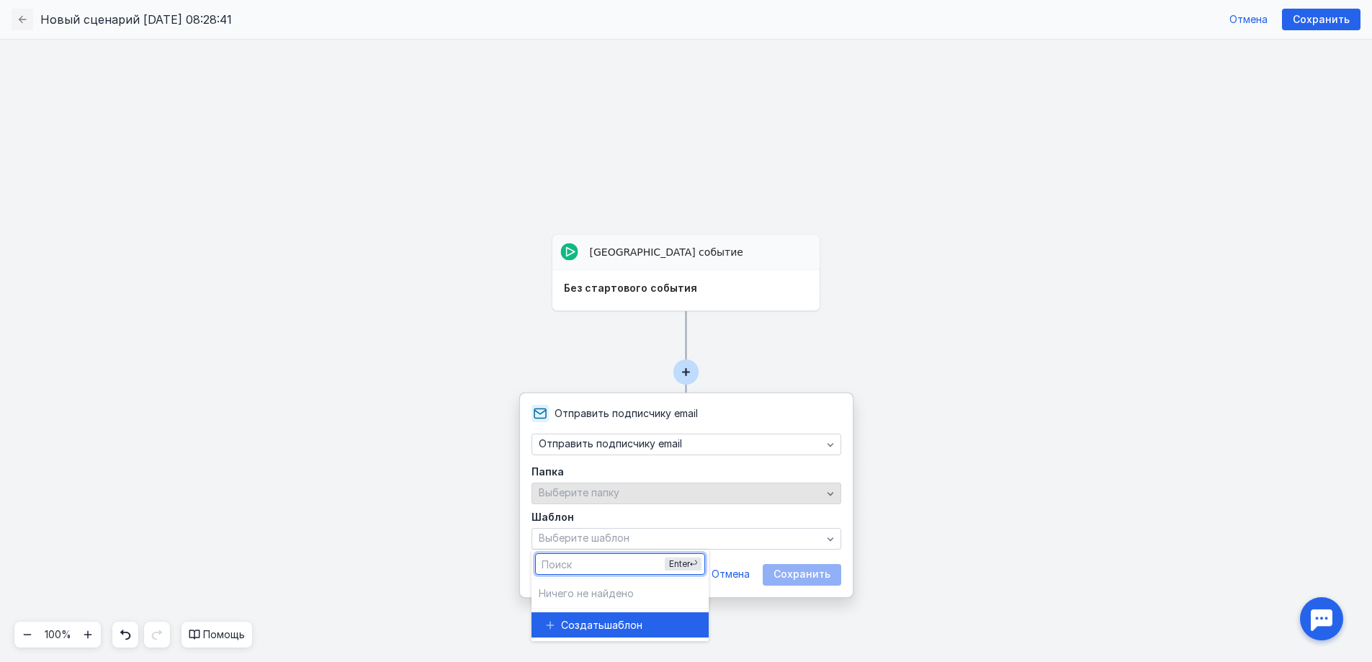
click at [813, 500] on div "Выберите папку" at bounding box center [686, 493] width 310 height 22
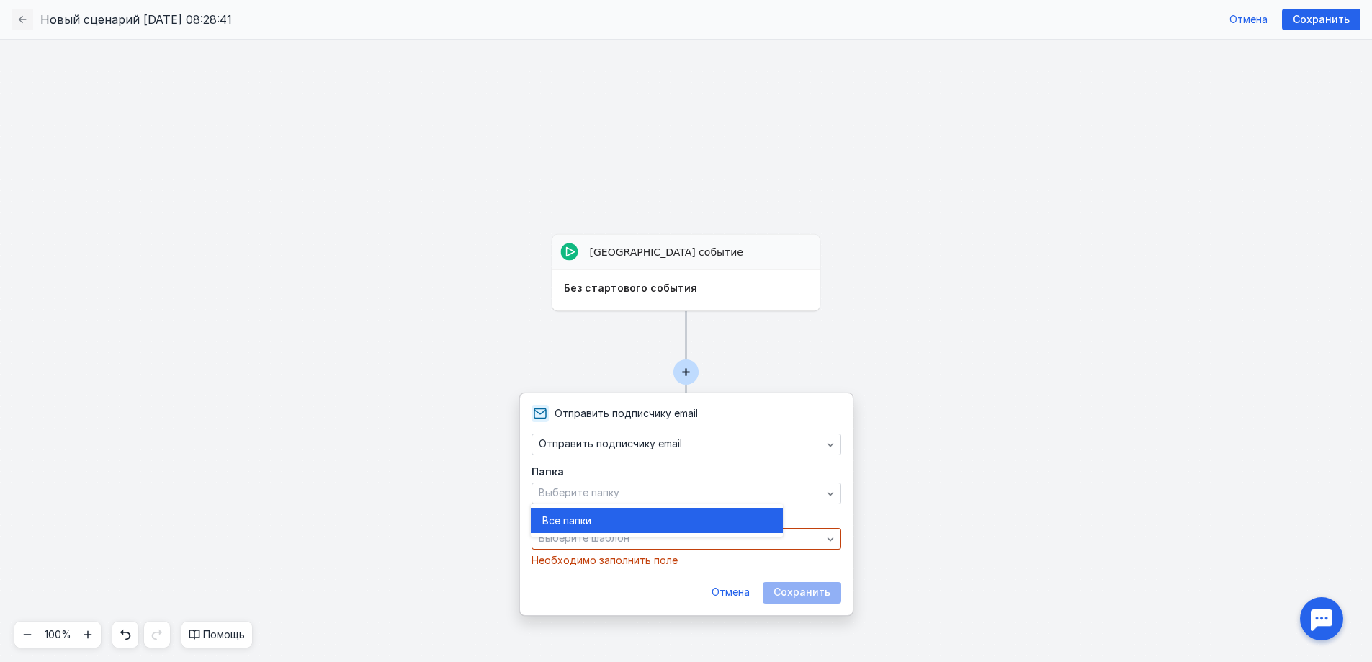
click at [717, 418] on div "Отправить подписчику email" at bounding box center [686, 413] width 310 height 17
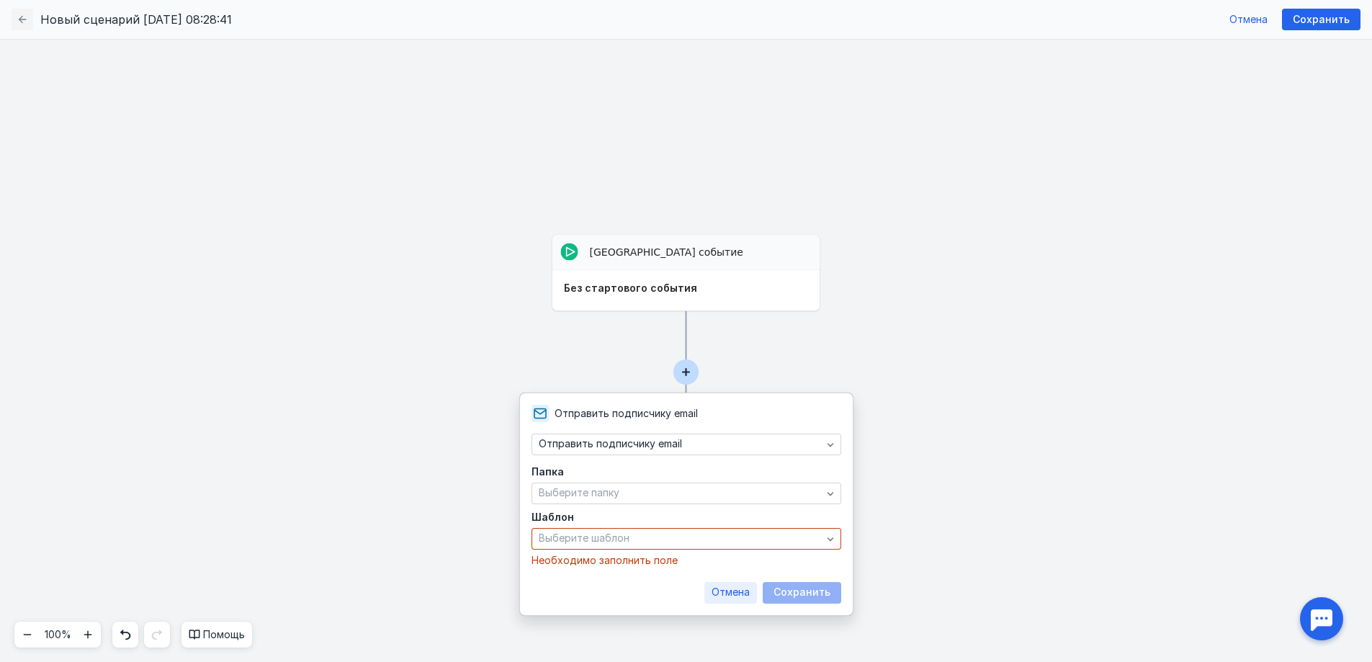
click at [718, 594] on span "Отмена" at bounding box center [730, 592] width 38 height 12
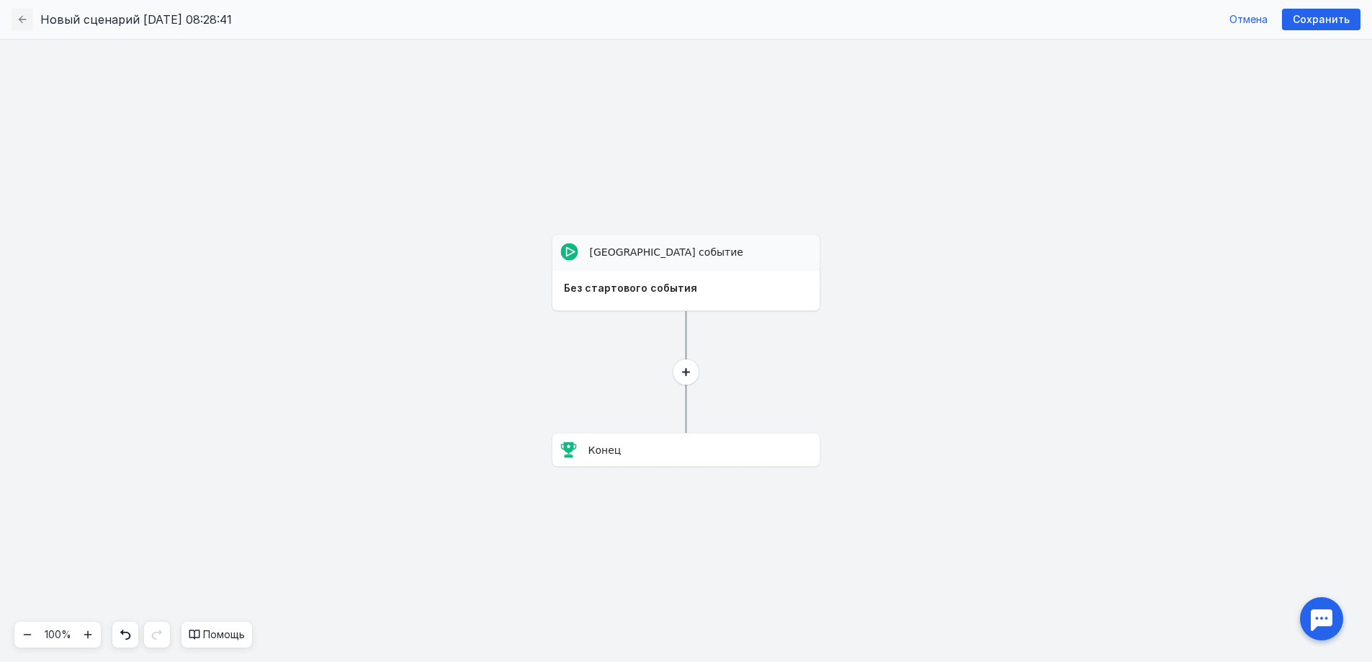
click at [680, 374] on circle at bounding box center [685, 371] width 25 height 25
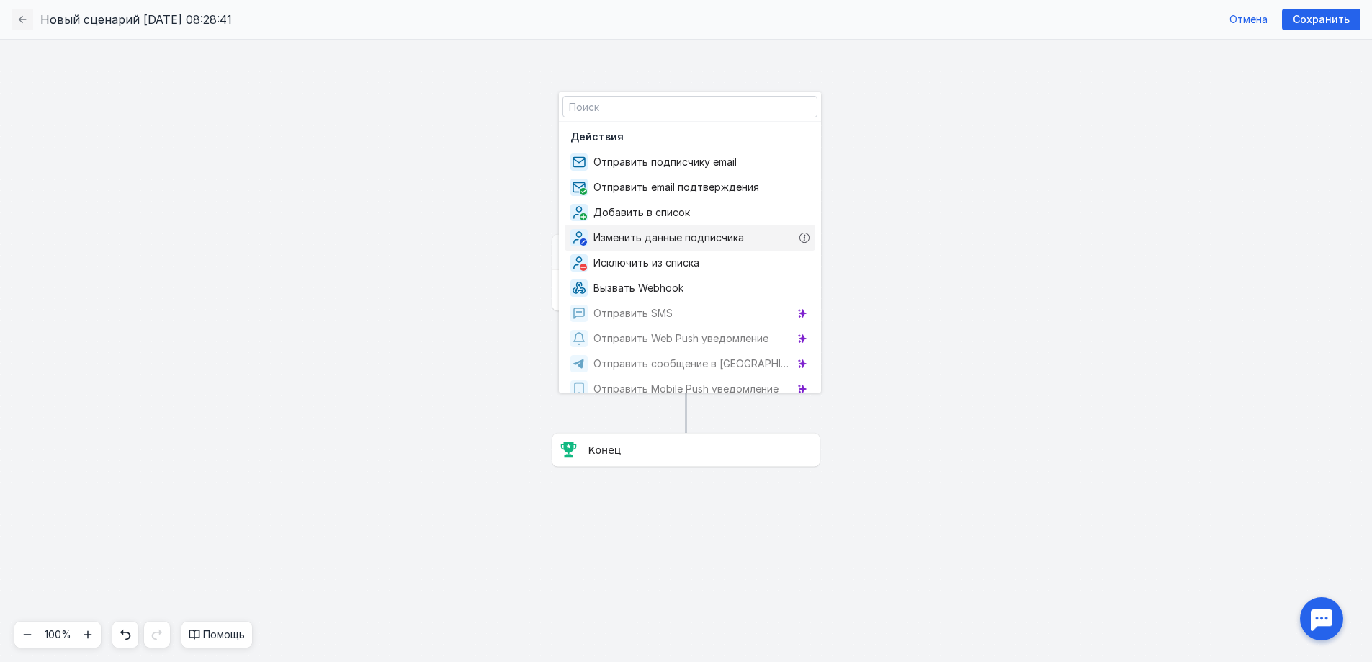
click at [692, 238] on span "Изменить данные подписчика" at bounding box center [671, 237] width 156 height 14
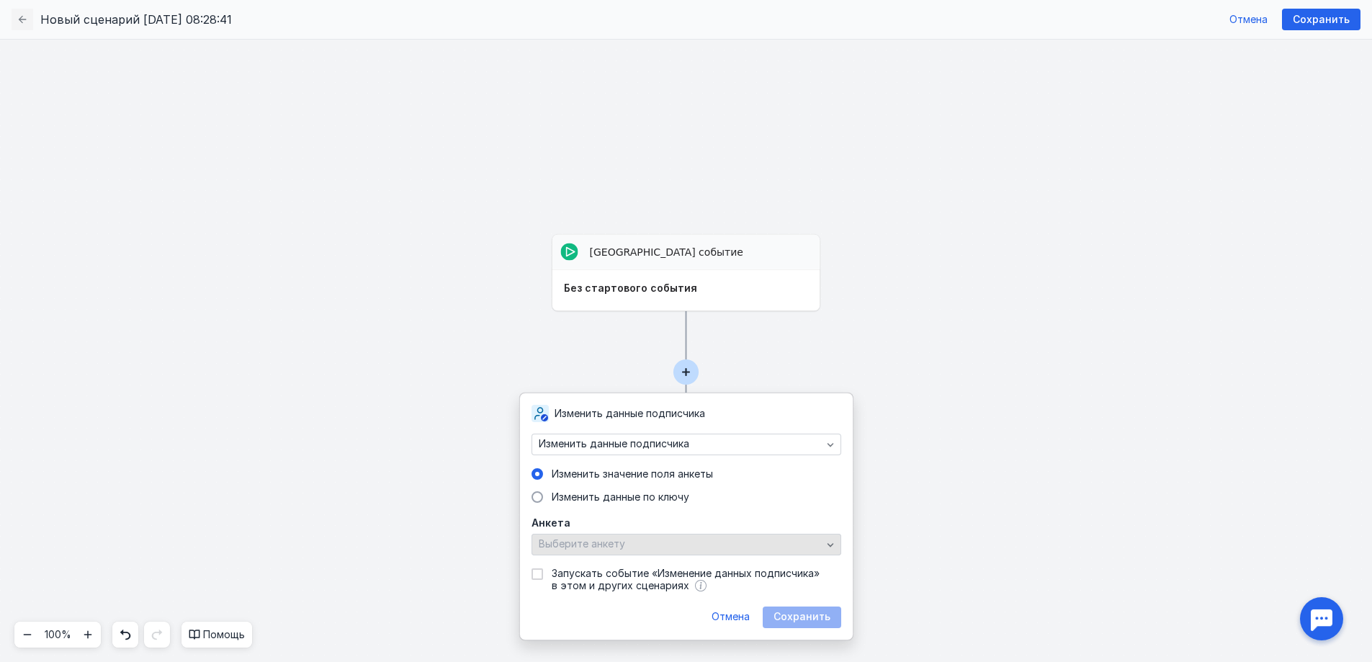
click at [791, 532] on div "Анкета Выберите анкету" at bounding box center [686, 536] width 310 height 40
click at [761, 570] on span "Запускать событие «Изменение данных подписчика» в этом и других сценариях" at bounding box center [686, 579] width 268 height 25
click at [541, 570] on input "Запускать событие «Изменение данных подписчика» в этом и других сценариях" at bounding box center [535, 571] width 9 height 9
click at [745, 573] on span "Запускать событие «Изменение данных подписчика» в этом и других сценариях" at bounding box center [686, 579] width 268 height 25
click at [541, 573] on input "Запускать событие «Изменение данных подписчика» в этом и других сценариях" at bounding box center [535, 571] width 9 height 9
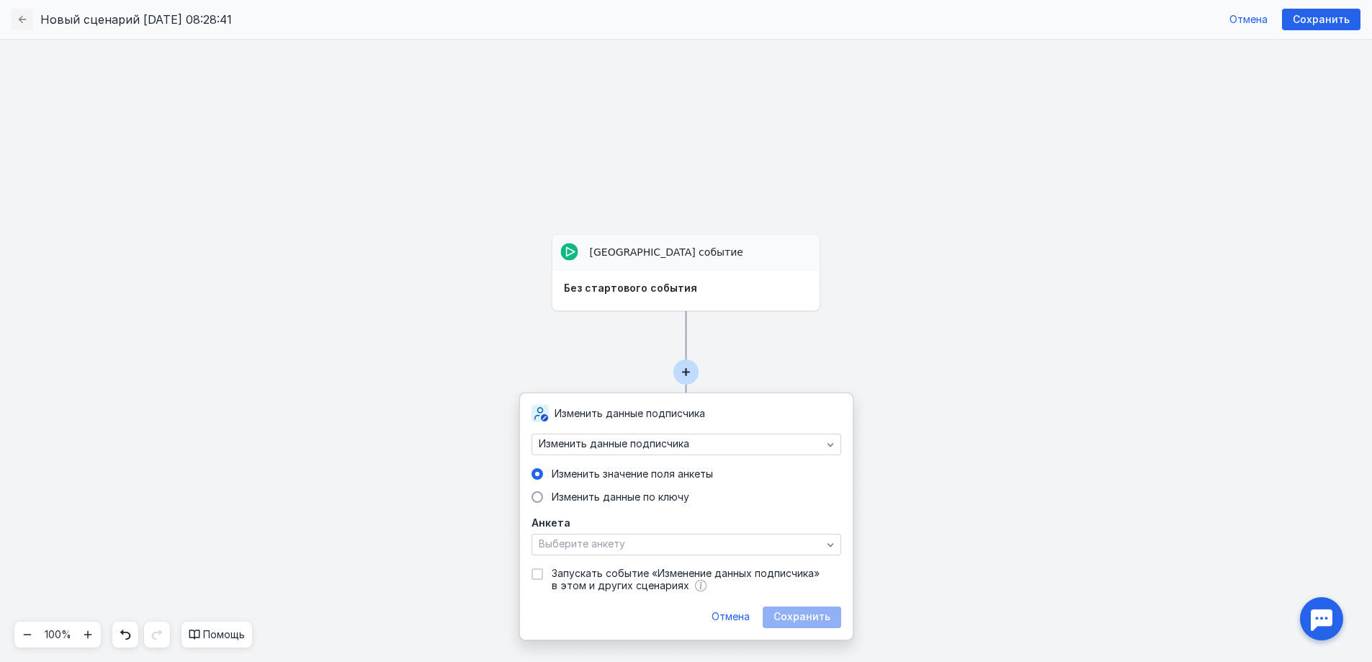
checkbox input "false"
click at [774, 542] on div "Выберите анкету" at bounding box center [680, 544] width 290 height 12
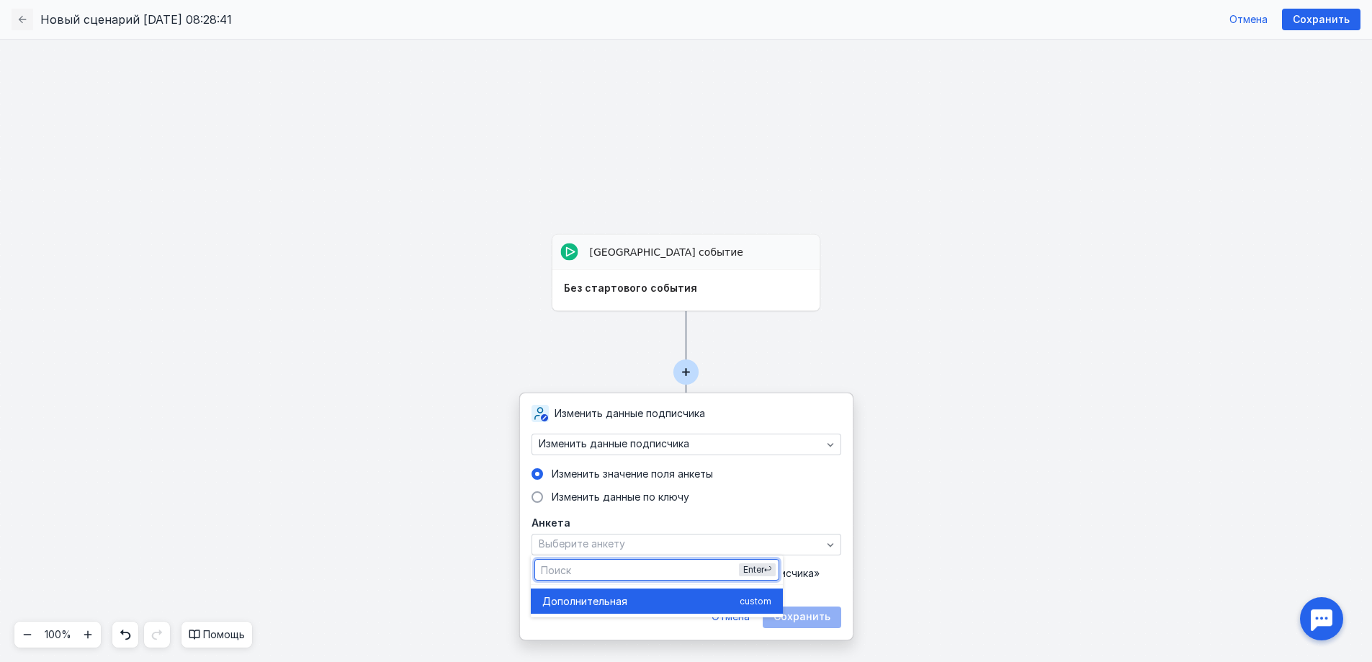
click at [652, 602] on div "Допо лнительная" at bounding box center [638, 601] width 192 height 14
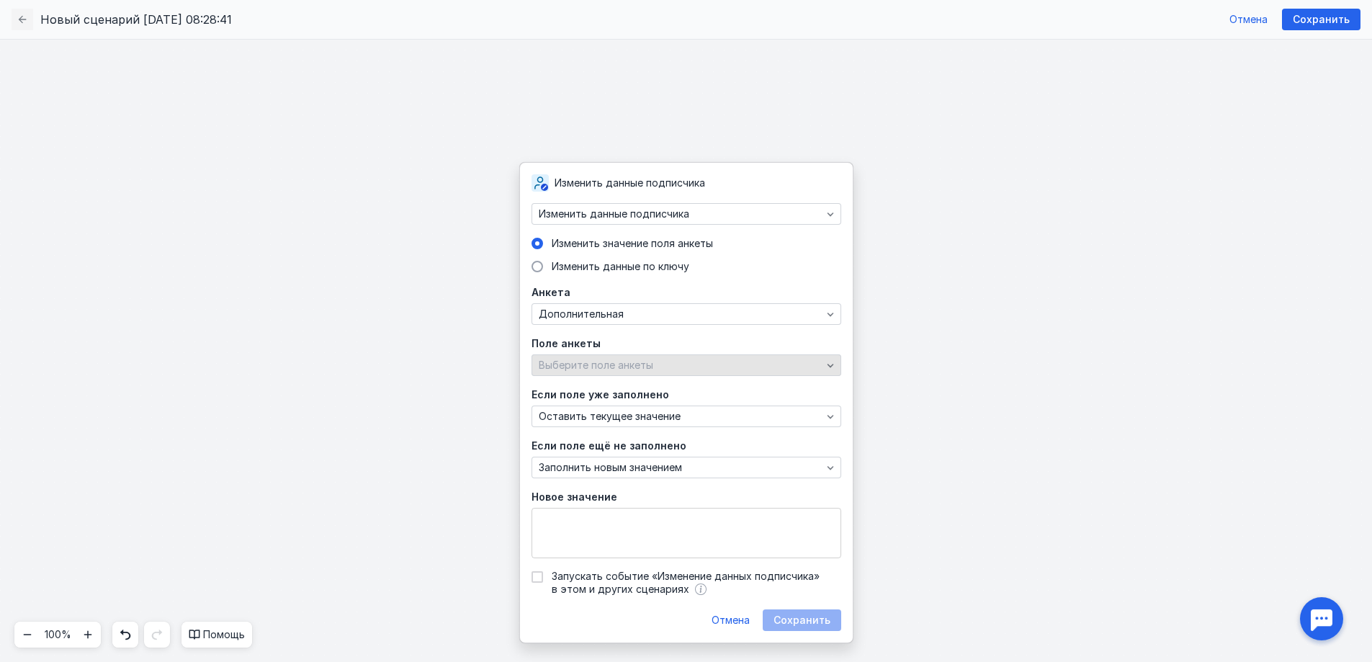
click at [615, 369] on span "Выберите поле анкеты" at bounding box center [596, 365] width 114 height 12
click at [643, 360] on span "Выберите поле анкеты" at bounding box center [596, 365] width 114 height 12
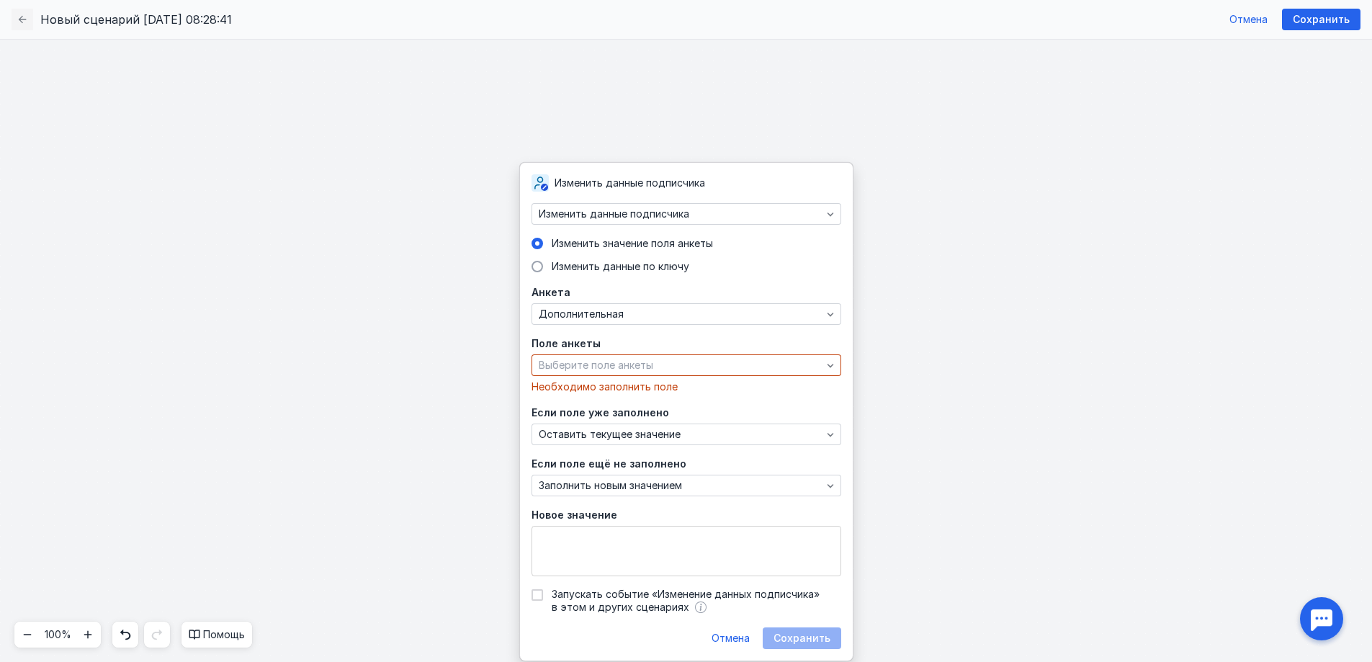
drag, startPoint x: 721, startPoint y: 417, endPoint x: 742, endPoint y: 406, distance: 24.2
click at [722, 416] on div "Если поле уже заполнено Оставить текущее значение" at bounding box center [686, 425] width 310 height 40
click at [814, 362] on div "Выберите поле анкеты" at bounding box center [680, 365] width 290 height 12
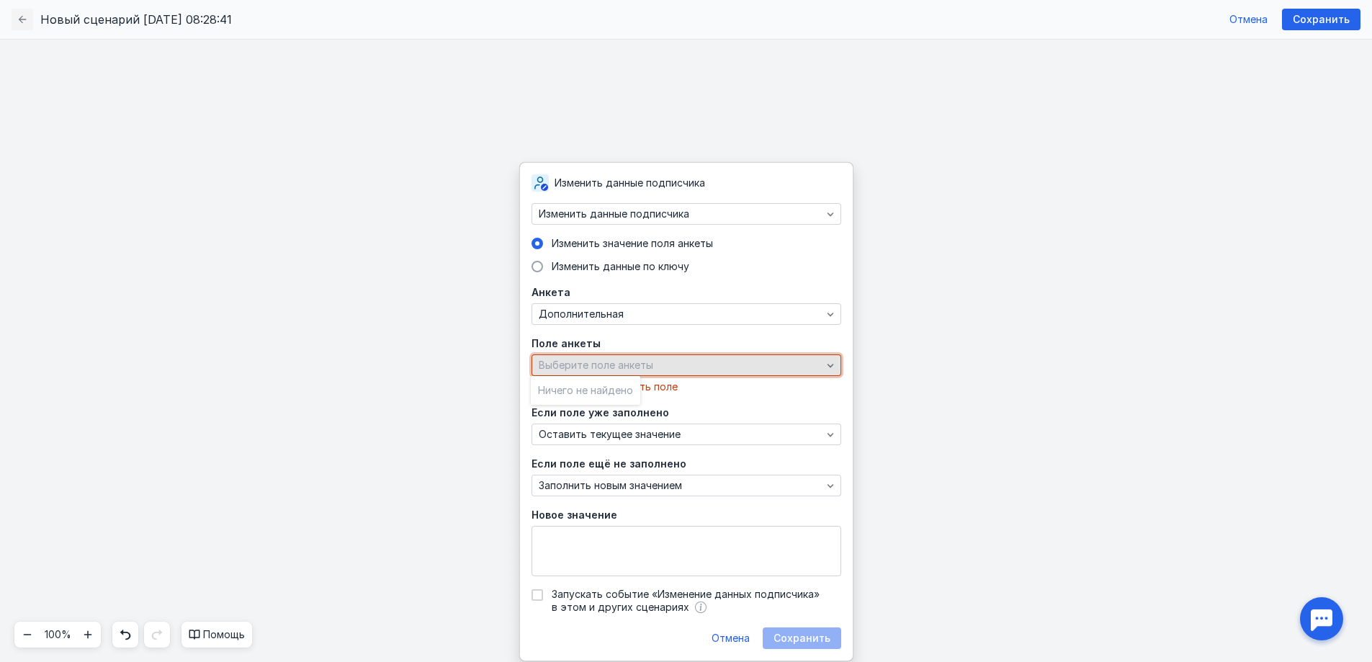
click at [814, 362] on div "Выберите поле анкеты" at bounding box center [680, 365] width 290 height 12
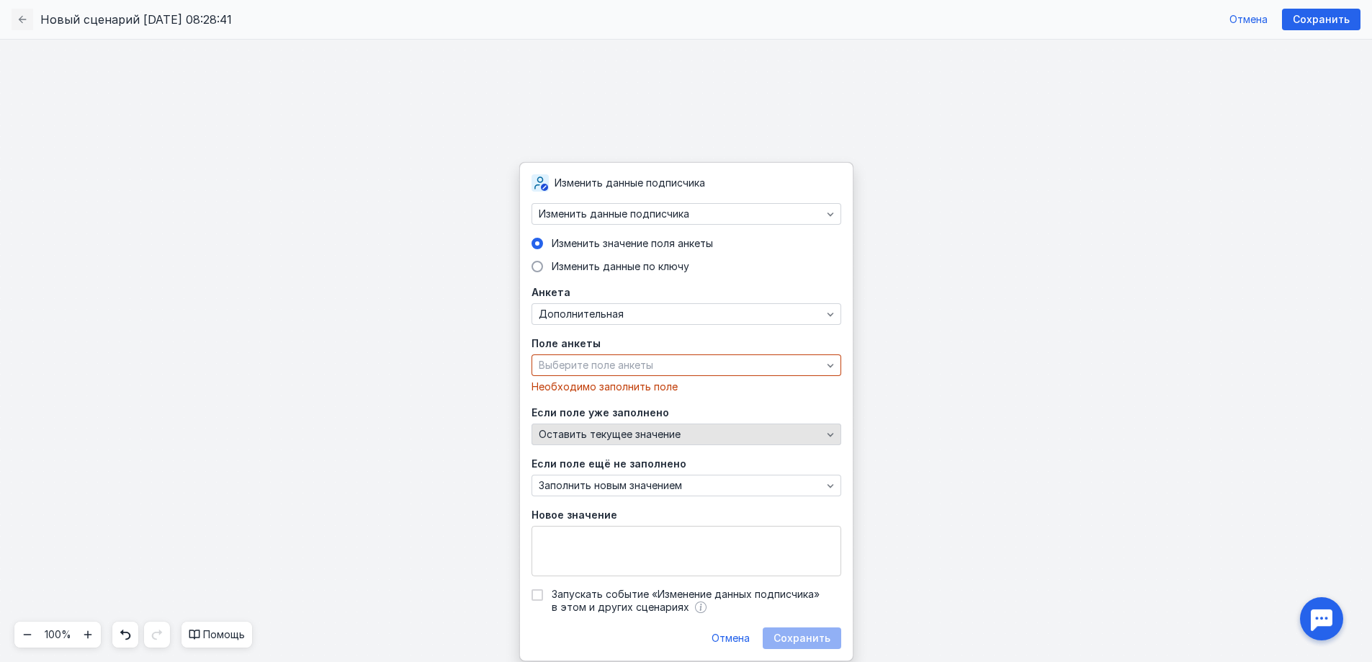
click at [732, 434] on div "Оставить текущее значение" at bounding box center [680, 434] width 290 height 12
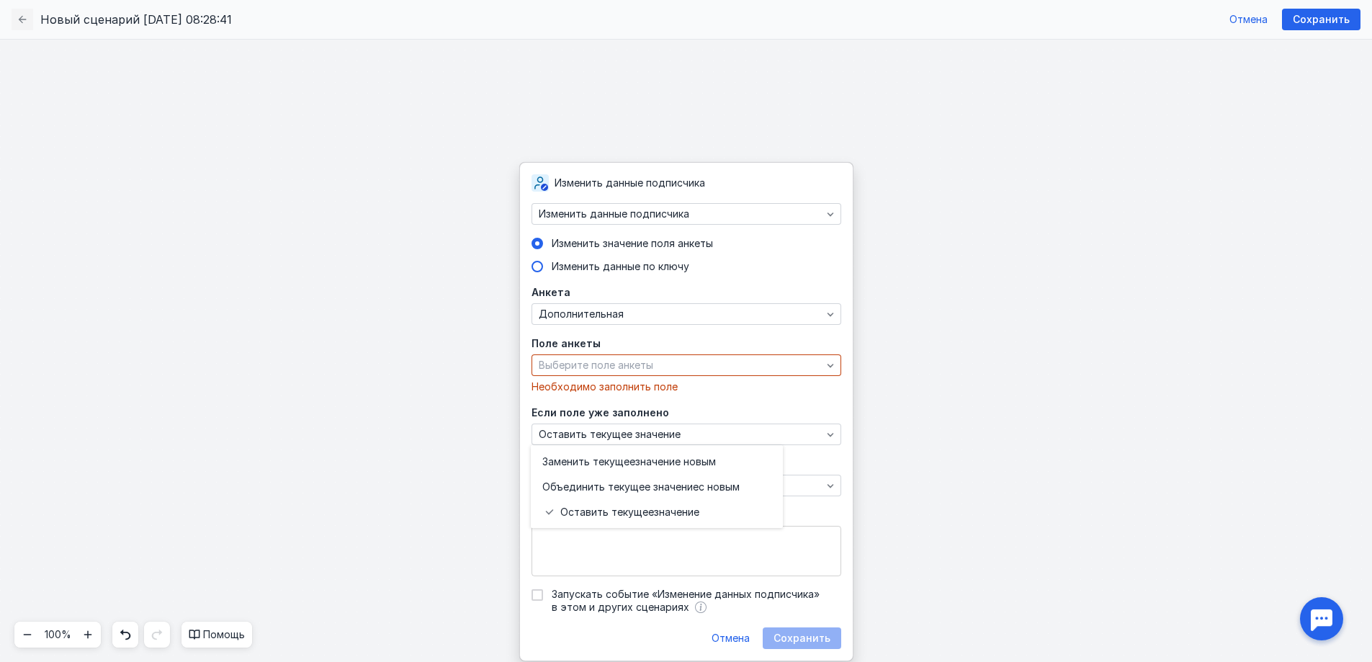
click at [636, 263] on span "Изменить данные по ключу" at bounding box center [621, 266] width 138 height 12
click at [0, 0] on input "Изменить данные по ключу" at bounding box center [0, 0] width 0 height 0
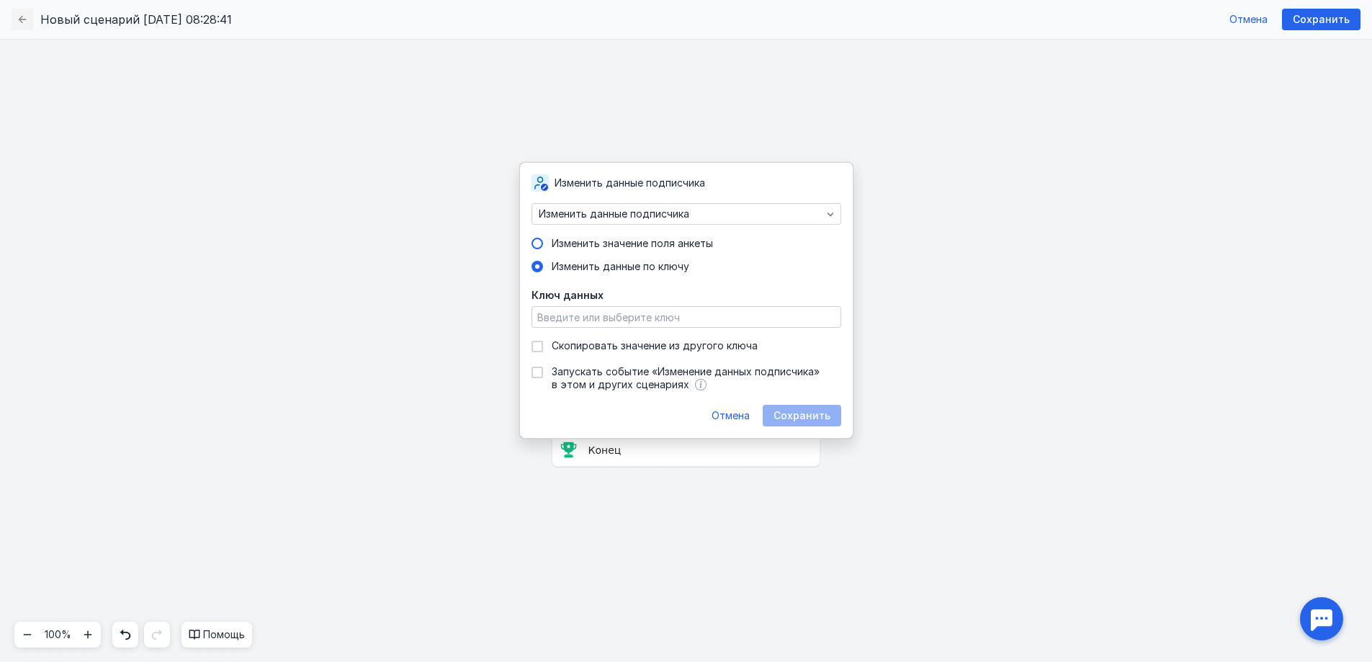
click at [662, 241] on span "Изменить значение поля анкеты" at bounding box center [632, 243] width 161 height 12
click at [0, 0] on input "Изменить значение поля анкеты" at bounding box center [0, 0] width 0 height 0
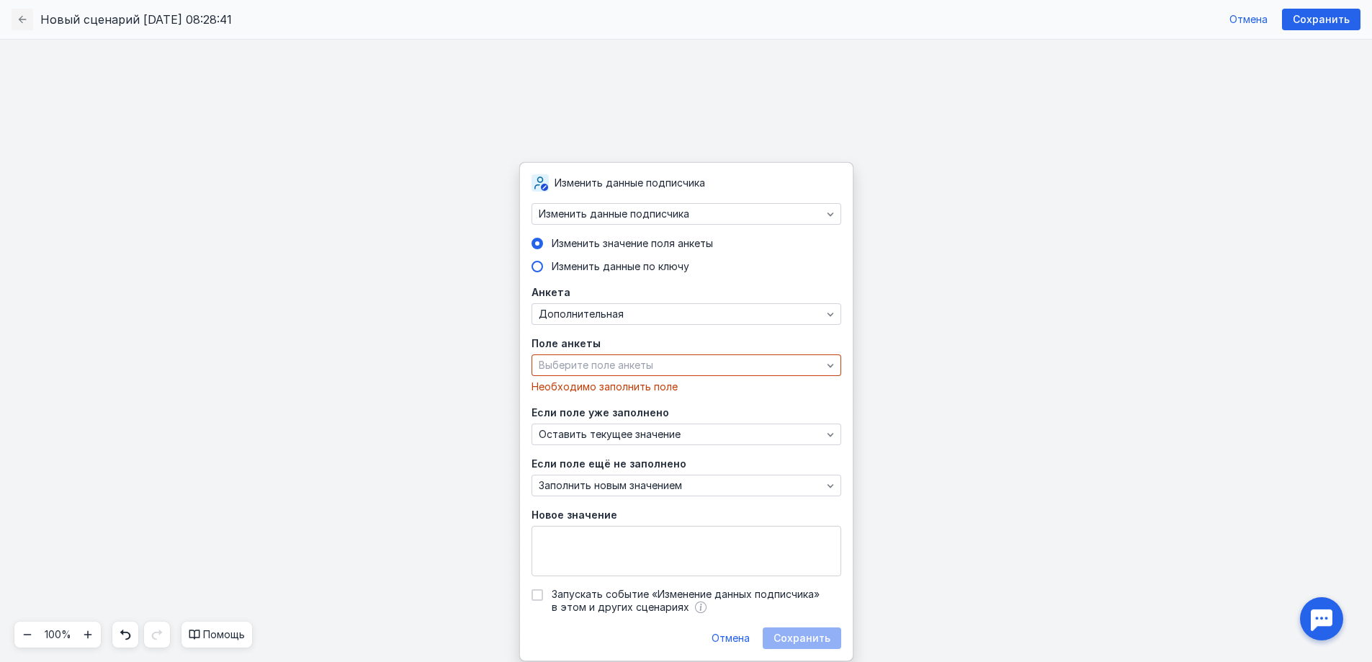
click at [652, 267] on span "Изменить данные по ключу" at bounding box center [621, 266] width 138 height 12
click at [0, 0] on input "Изменить данные по ключу" at bounding box center [0, 0] width 0 height 0
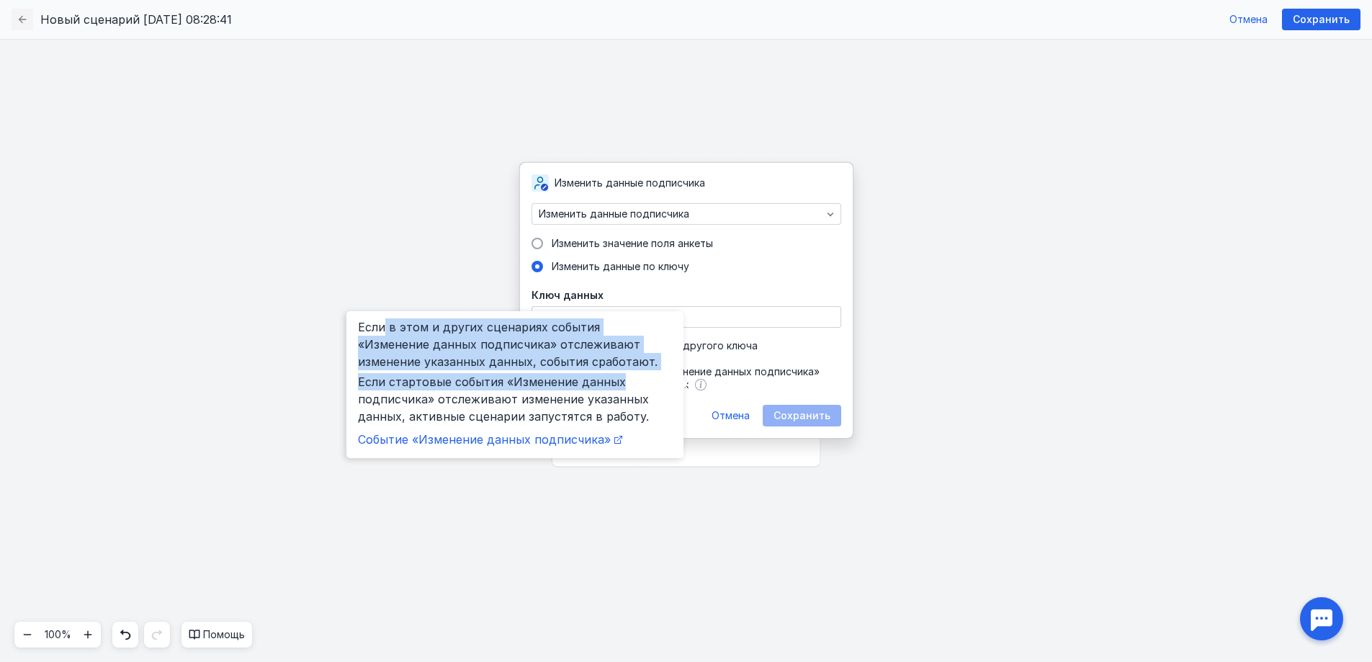
drag, startPoint x: 614, startPoint y: 370, endPoint x: 385, endPoint y: 321, distance: 233.5
click at [385, 321] on span "Если в этом и других сценариях события «Изменение данных подписчика» отслеживаю…" at bounding box center [515, 385] width 314 height 131
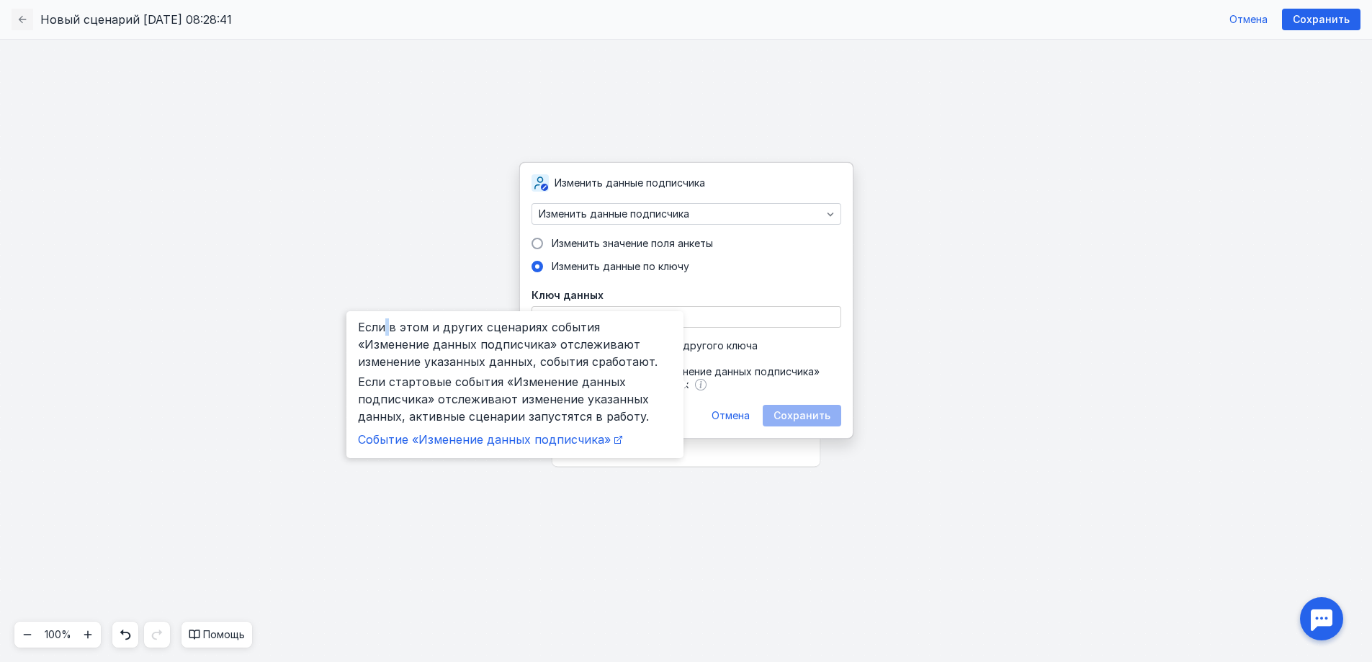
click at [385, 321] on span "Если в этом и других сценариях события «Изменение данных подписчика» отслеживаю…" at bounding box center [515, 385] width 314 height 131
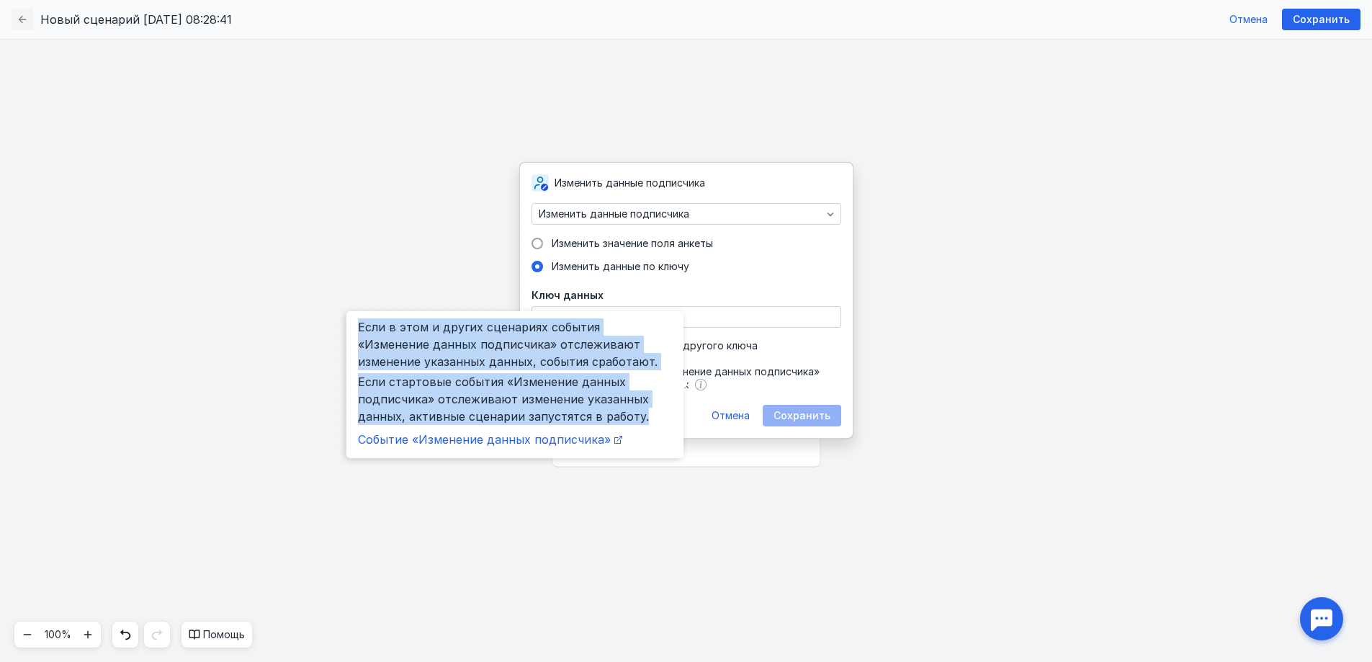
drag, startPoint x: 385, startPoint y: 321, endPoint x: 654, endPoint y: 415, distance: 284.7
click at [654, 415] on span "Если в этом и других сценариях события «Изменение данных подписчика» отслеживаю…" at bounding box center [515, 385] width 314 height 131
click at [654, 415] on p "Если стартовые события «Изменение данных подписчика» отслеживают изменение указ…" at bounding box center [515, 399] width 314 height 58
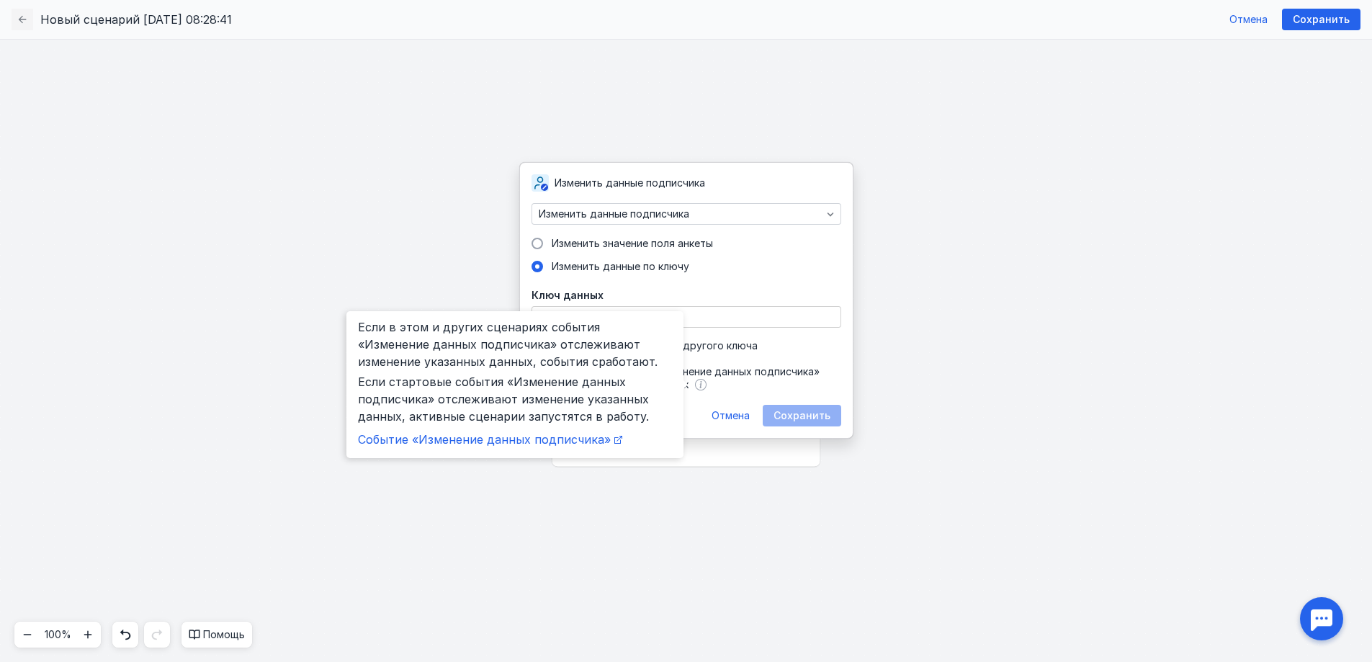
click at [654, 415] on p "Если стартовые события «Изменение данных подписчика» отслеживают изменение указ…" at bounding box center [515, 399] width 314 height 58
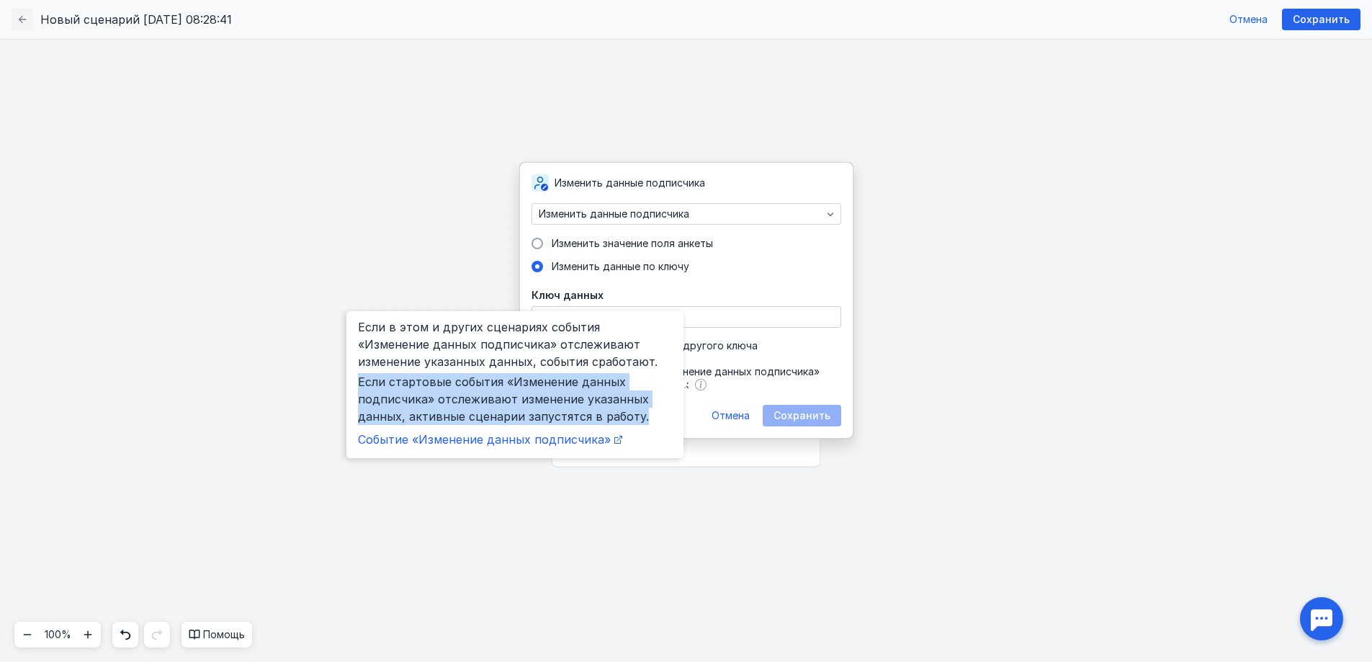
drag, startPoint x: 654, startPoint y: 415, endPoint x: 461, endPoint y: 400, distance: 193.6
click at [461, 400] on p "Если стартовые события «Изменение данных подписчика» отслеживают изменение указ…" at bounding box center [515, 399] width 314 height 58
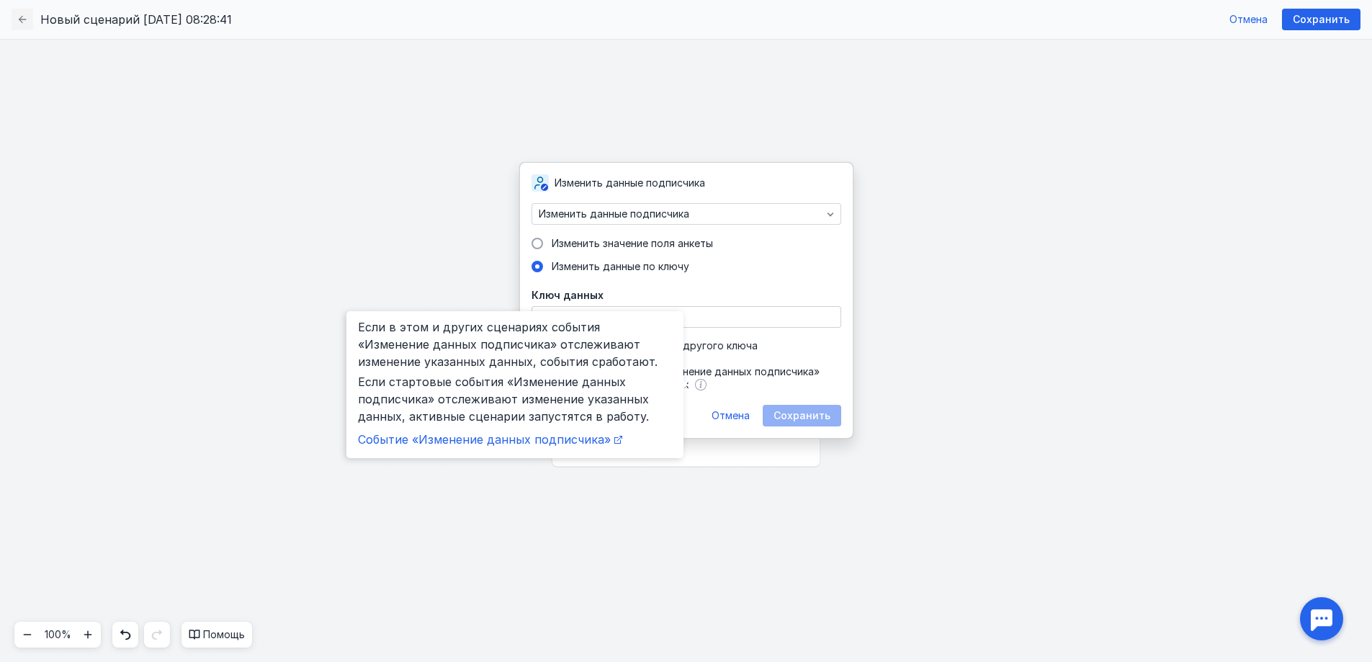
click at [490, 356] on span "Если в этом и других сценариях события «Изменение данных подписчика» отслеживаю…" at bounding box center [515, 385] width 314 height 131
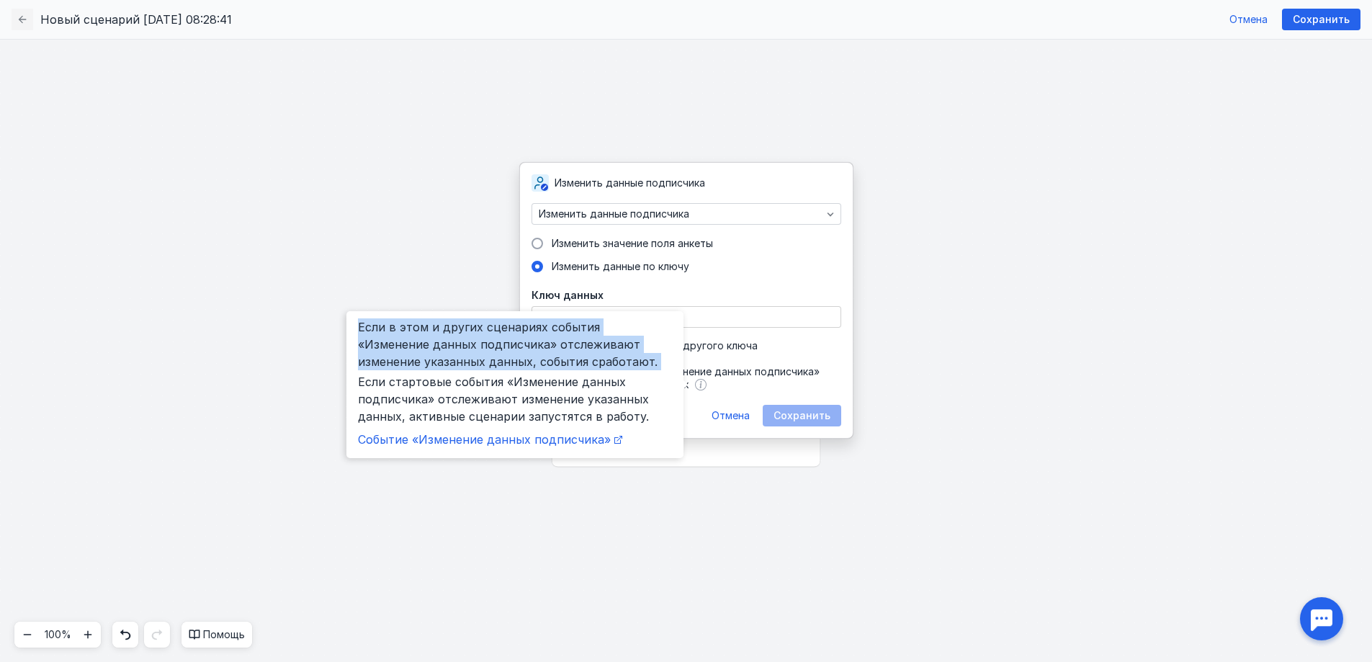
drag, startPoint x: 490, startPoint y: 356, endPoint x: 572, endPoint y: 358, distance: 82.1
click at [572, 358] on span "Если в этом и других сценариях события «Изменение данных подписчика» отслеживаю…" at bounding box center [515, 385] width 314 height 131
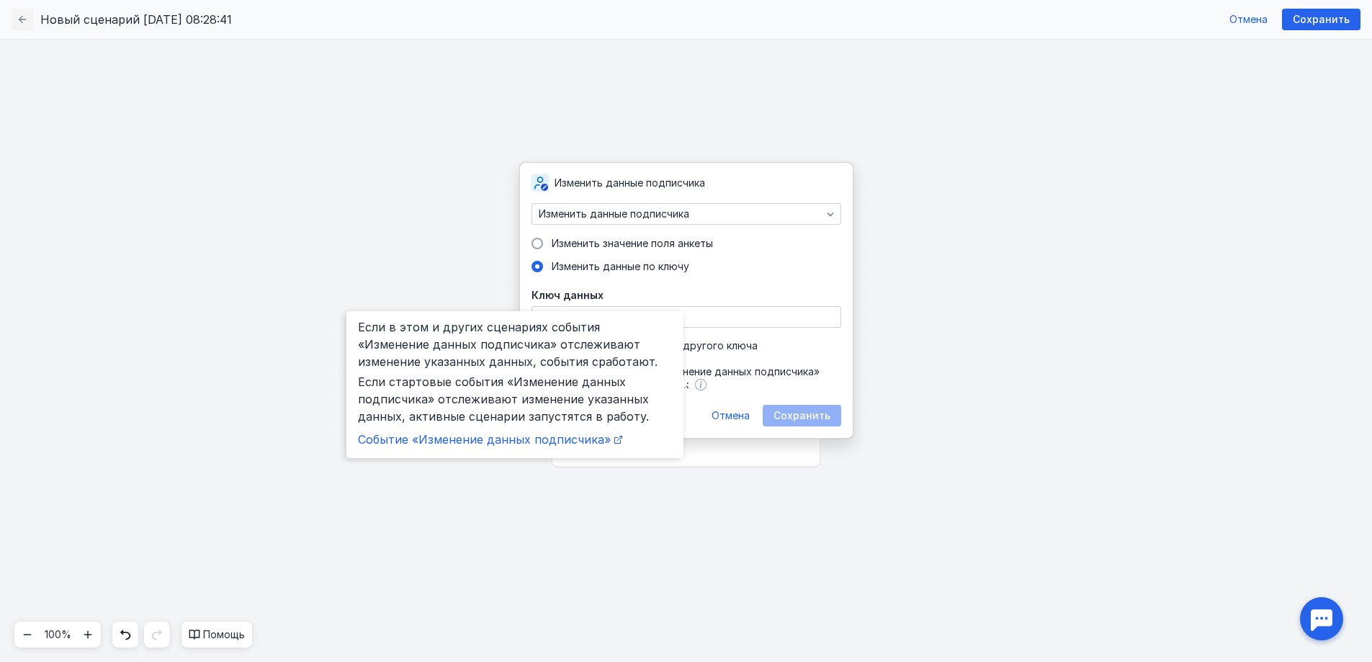
click at [584, 397] on p "Если стартовые события «Изменение данных подписчика» отслеживают изменение указ…" at bounding box center [515, 399] width 314 height 58
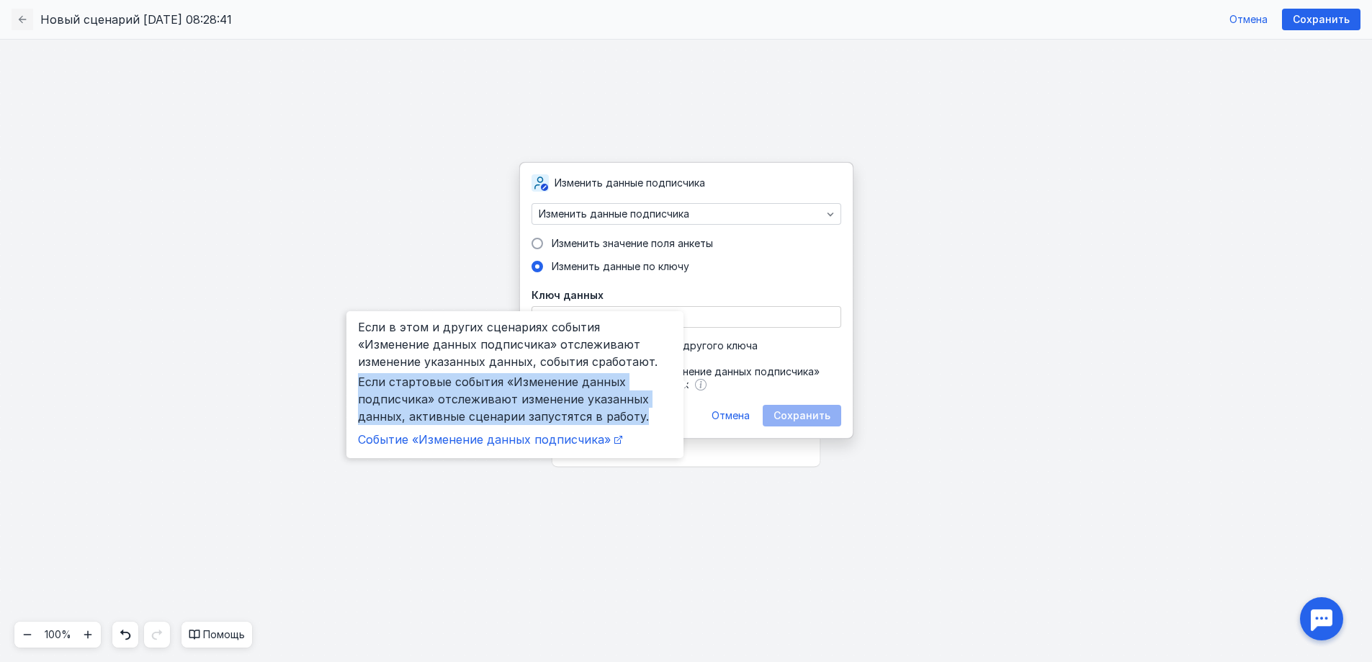
click at [584, 397] on p "Если стартовые события «Изменение данных подписчика» отслеживают изменение указ…" at bounding box center [515, 399] width 314 height 58
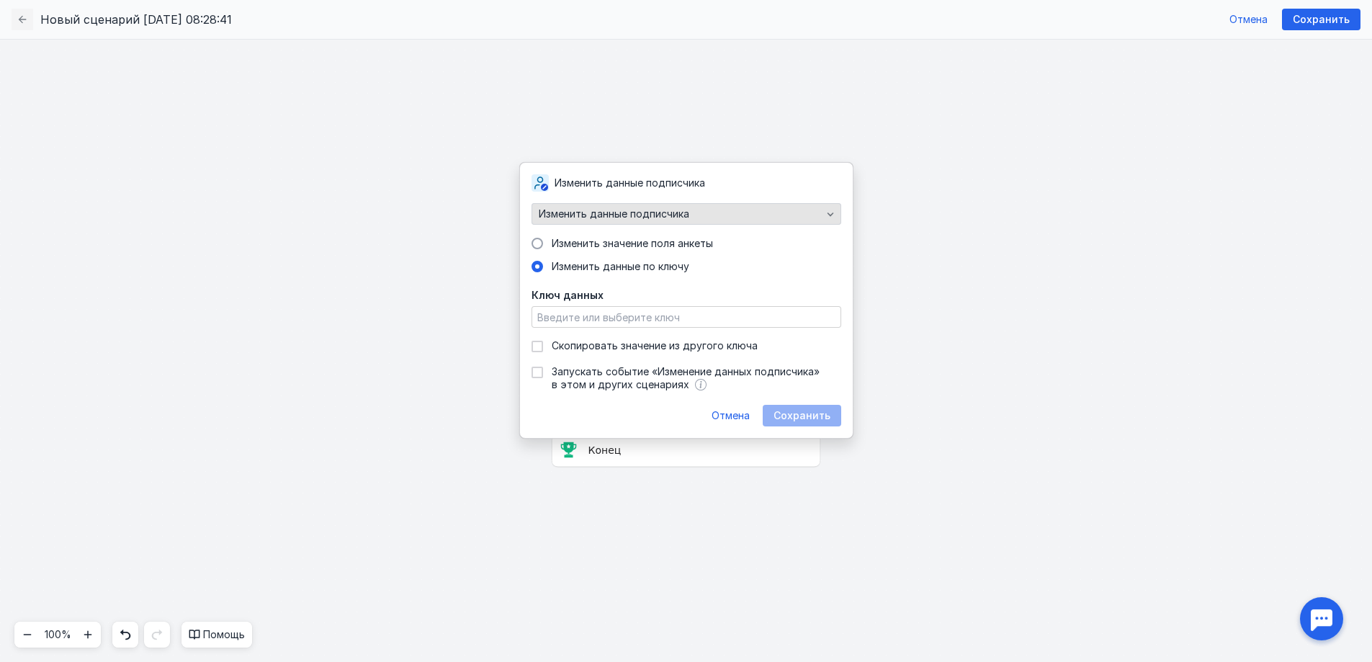
click at [697, 212] on div "Изменить данные подписчика" at bounding box center [680, 214] width 290 height 12
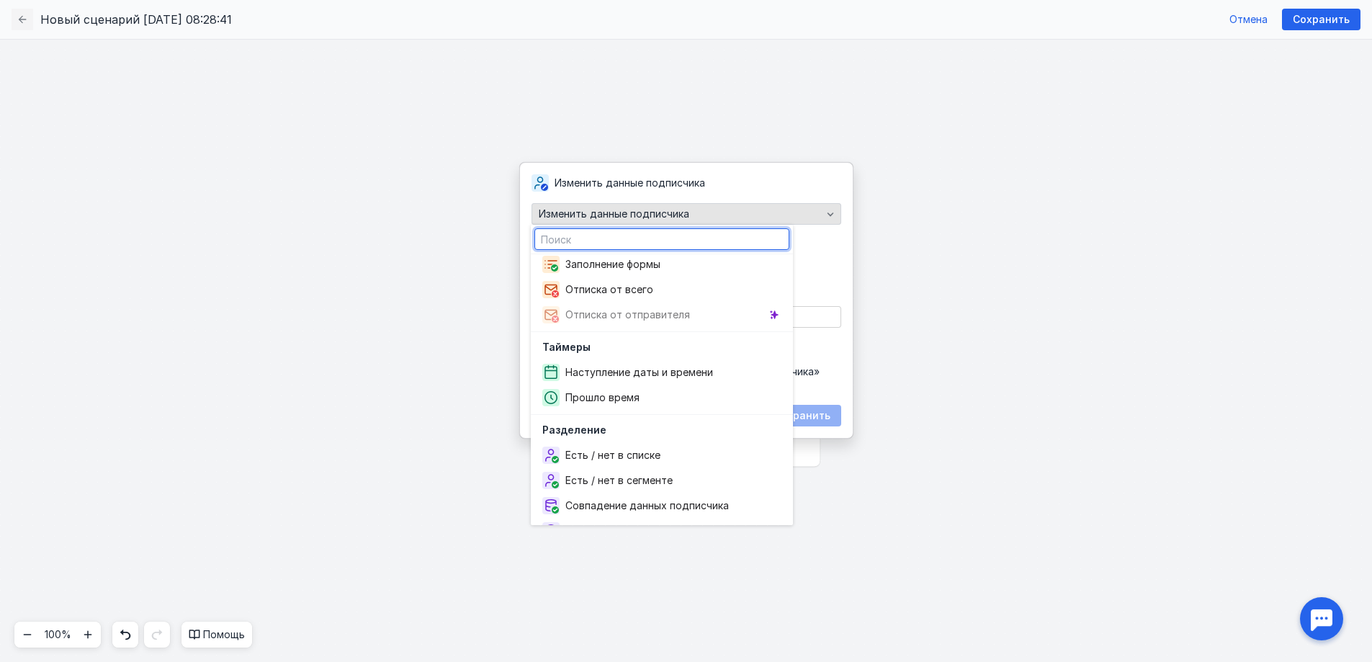
scroll to position [490, 0]
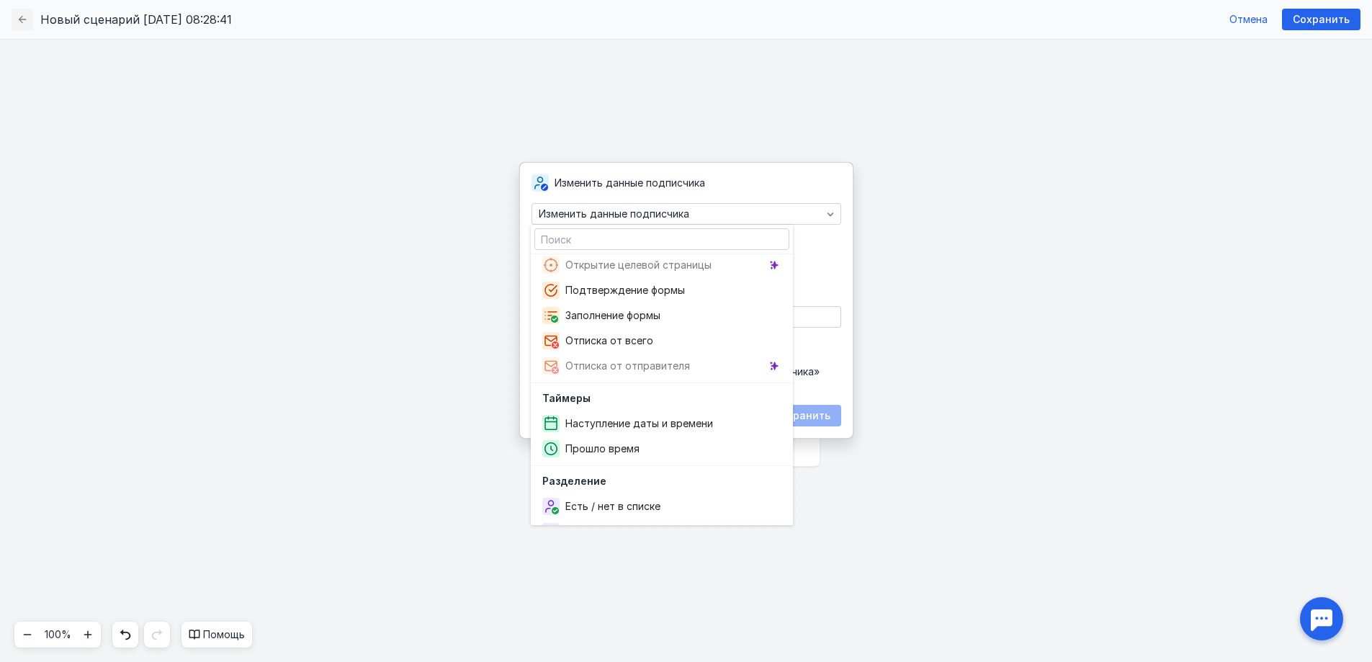
click at [810, 201] on div "Изменить данные подписчика Изменить данные подписчика Изменить значение поля ан…" at bounding box center [686, 300] width 333 height 275
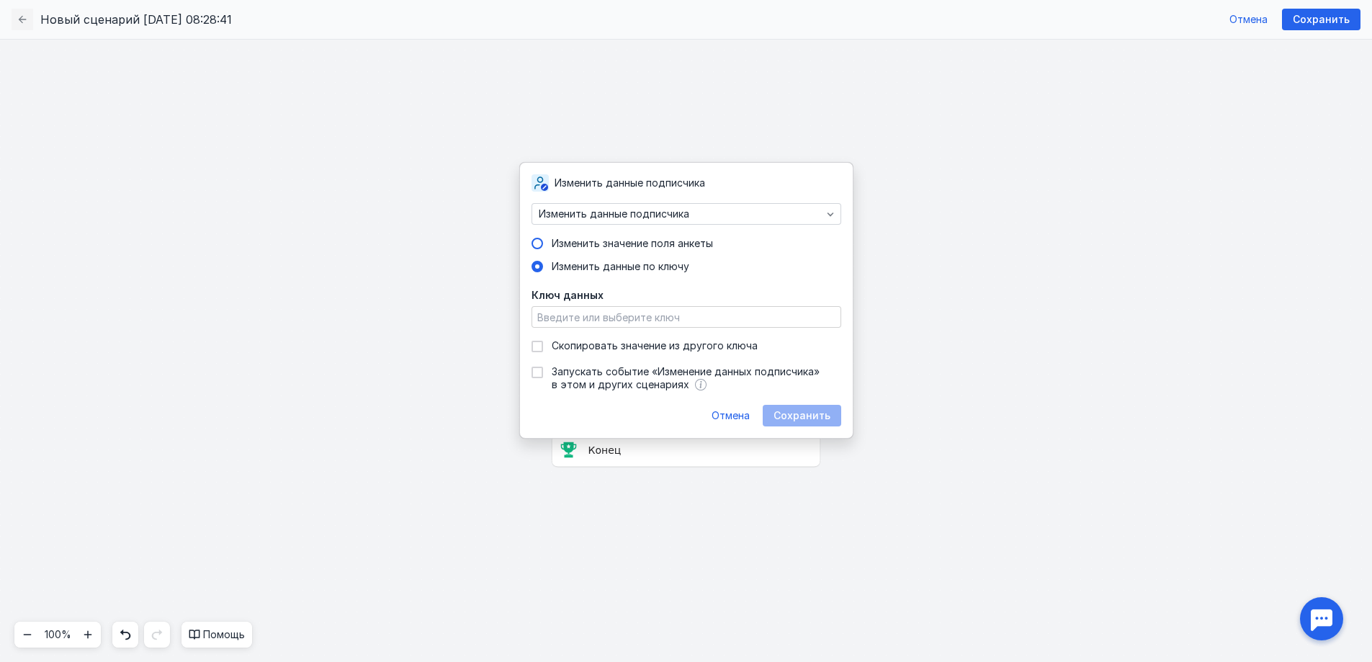
click at [699, 248] on span "Изменить значение поля анкеты" at bounding box center [632, 243] width 161 height 12
click at [0, 0] on input "Изменить значение поля анкеты" at bounding box center [0, 0] width 0 height 0
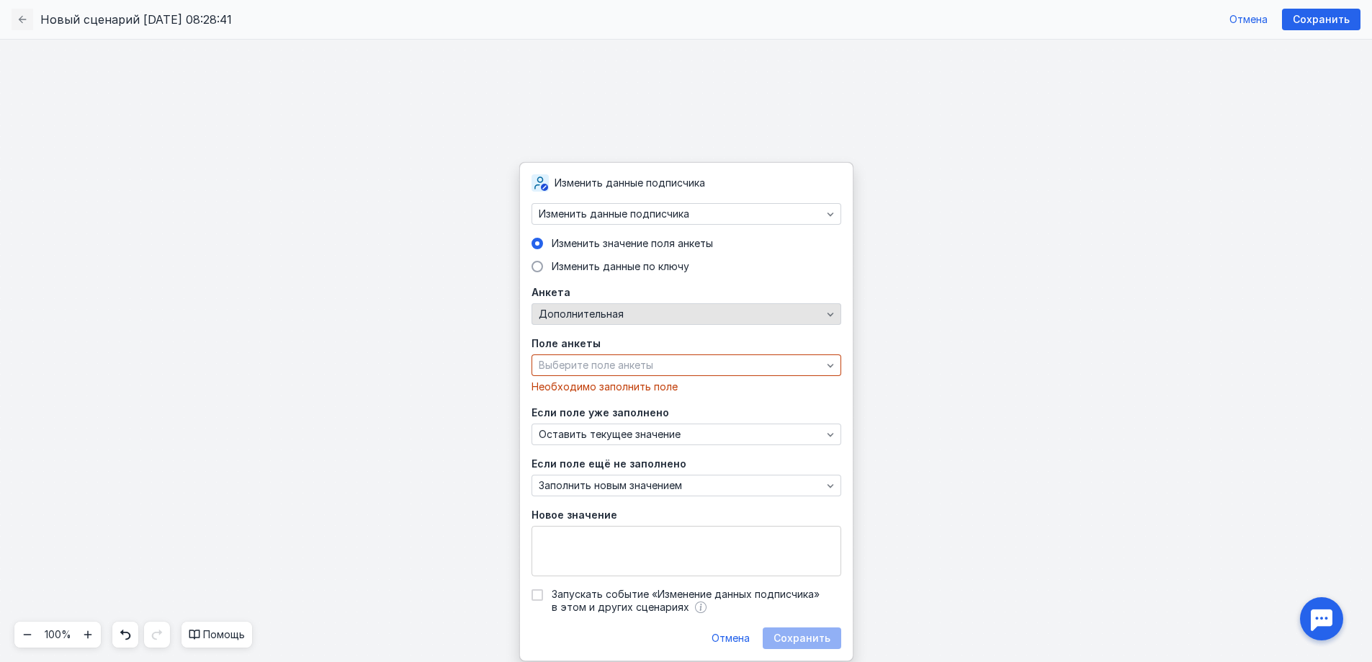
click at [677, 319] on div "Дополнительная" at bounding box center [680, 314] width 290 height 12
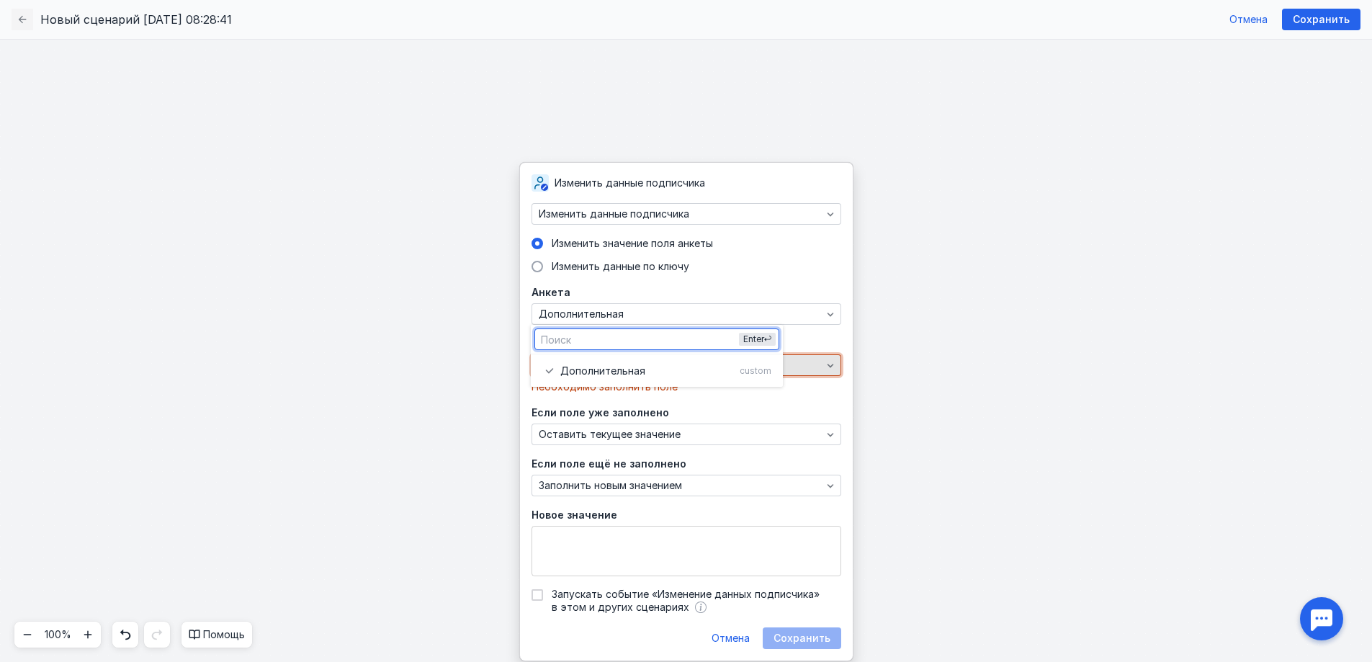
click at [825, 372] on div "button" at bounding box center [830, 365] width 14 height 14
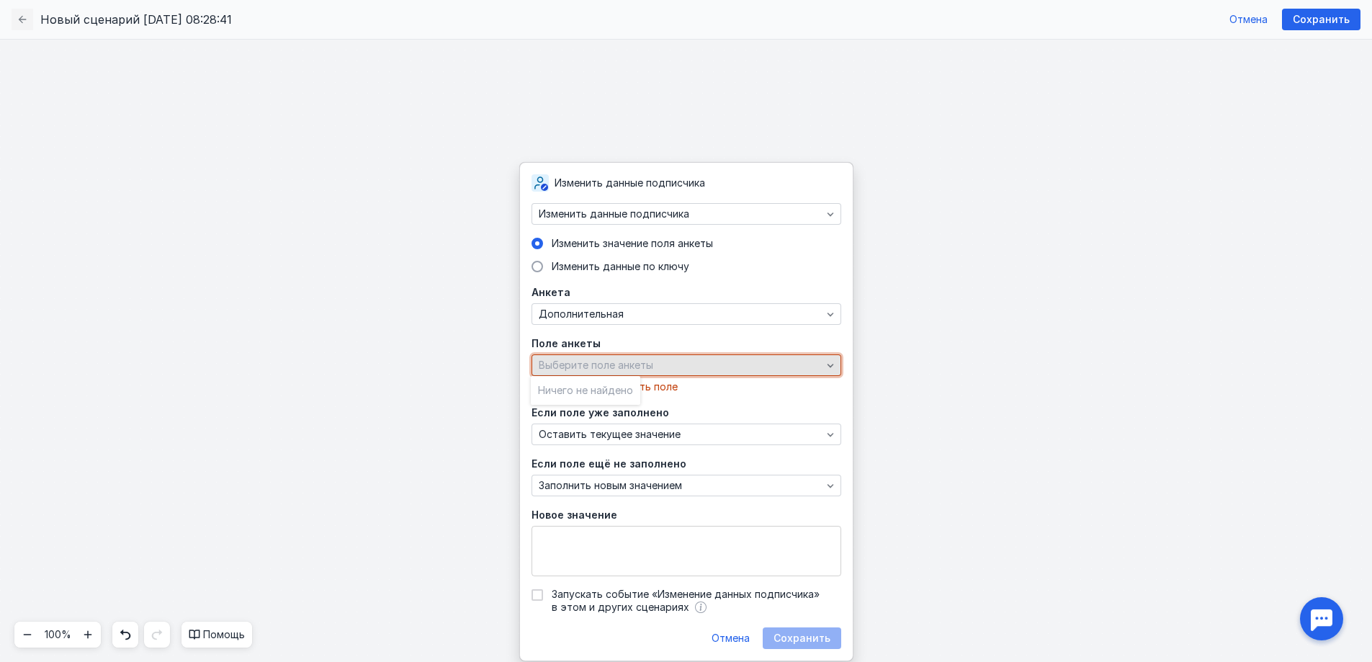
click at [827, 365] on icon "button" at bounding box center [830, 366] width 6 height 4
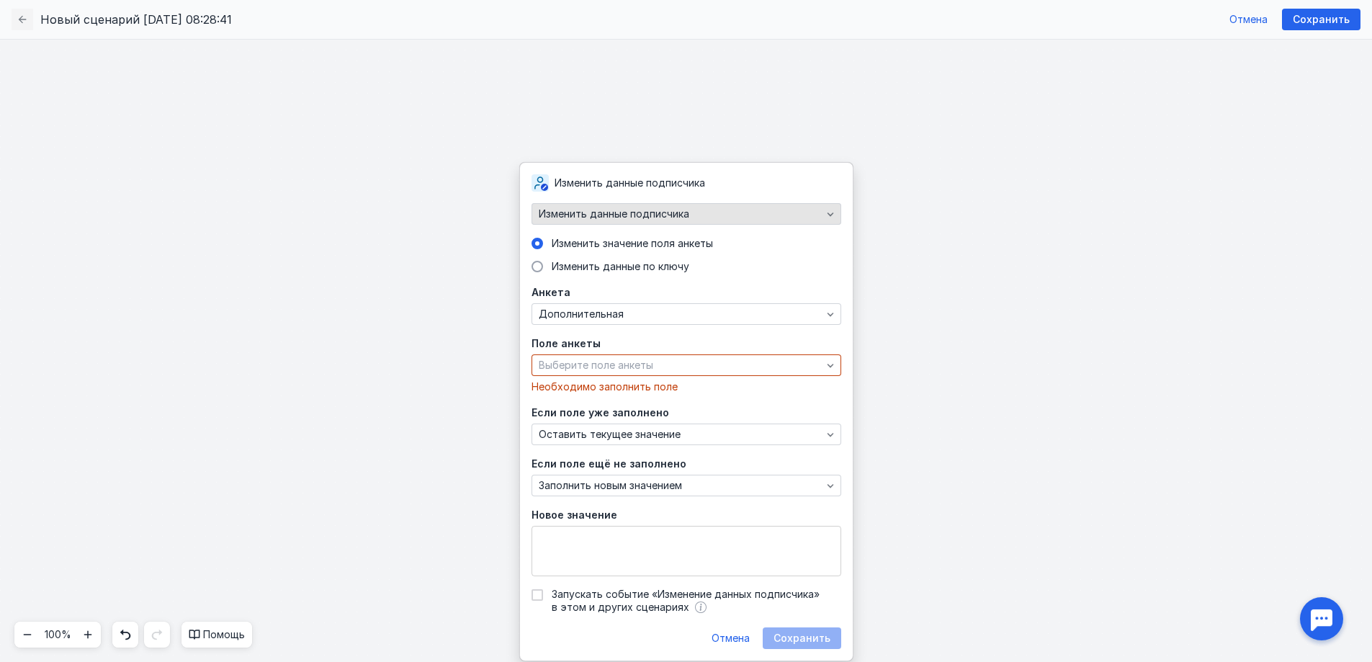
drag, startPoint x: 768, startPoint y: 226, endPoint x: 787, endPoint y: 210, distance: 25.1
click at [770, 224] on div "Изменить данные подписчика Изменить данные подписчика Изменить значение поля ан…" at bounding box center [686, 412] width 333 height 498
click at [787, 210] on div "Изменить данные подписчика" at bounding box center [680, 214] width 290 height 12
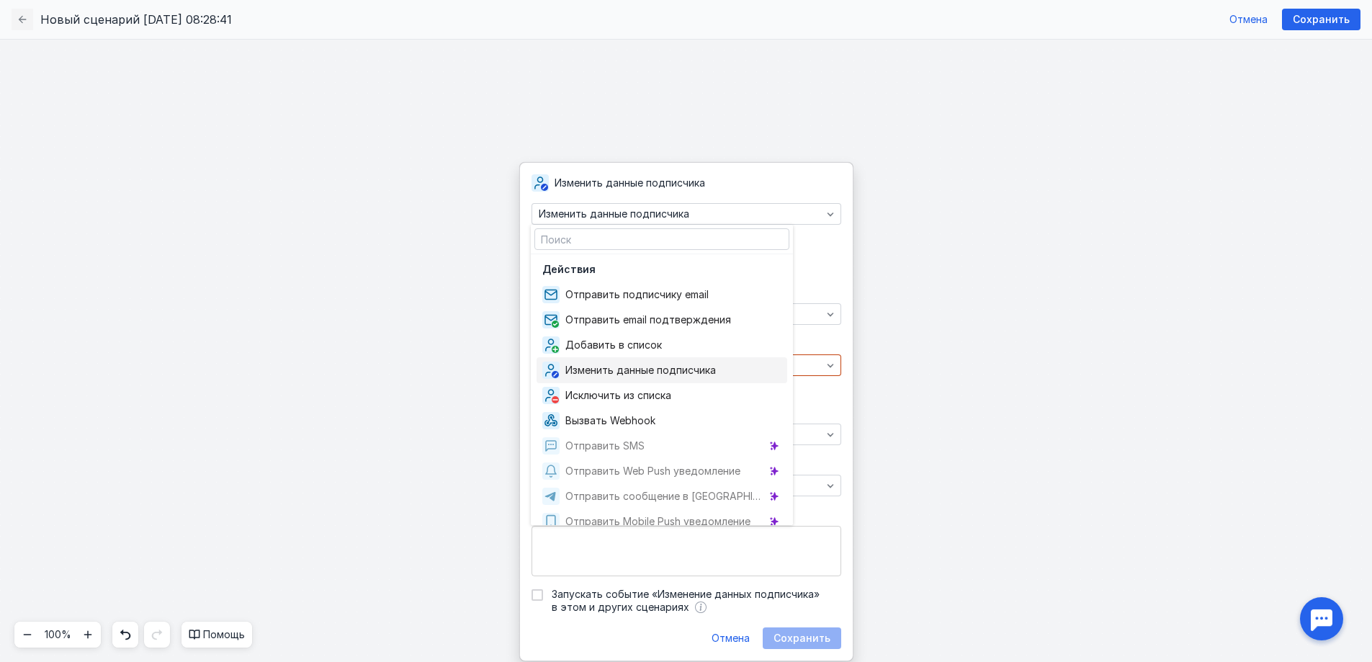
click at [908, 273] on div "[GEOGRAPHIC_DATA] событие Выберите событие [GEOGRAPHIC_DATA] событие Без старто…" at bounding box center [686, 350] width 1372 height 623
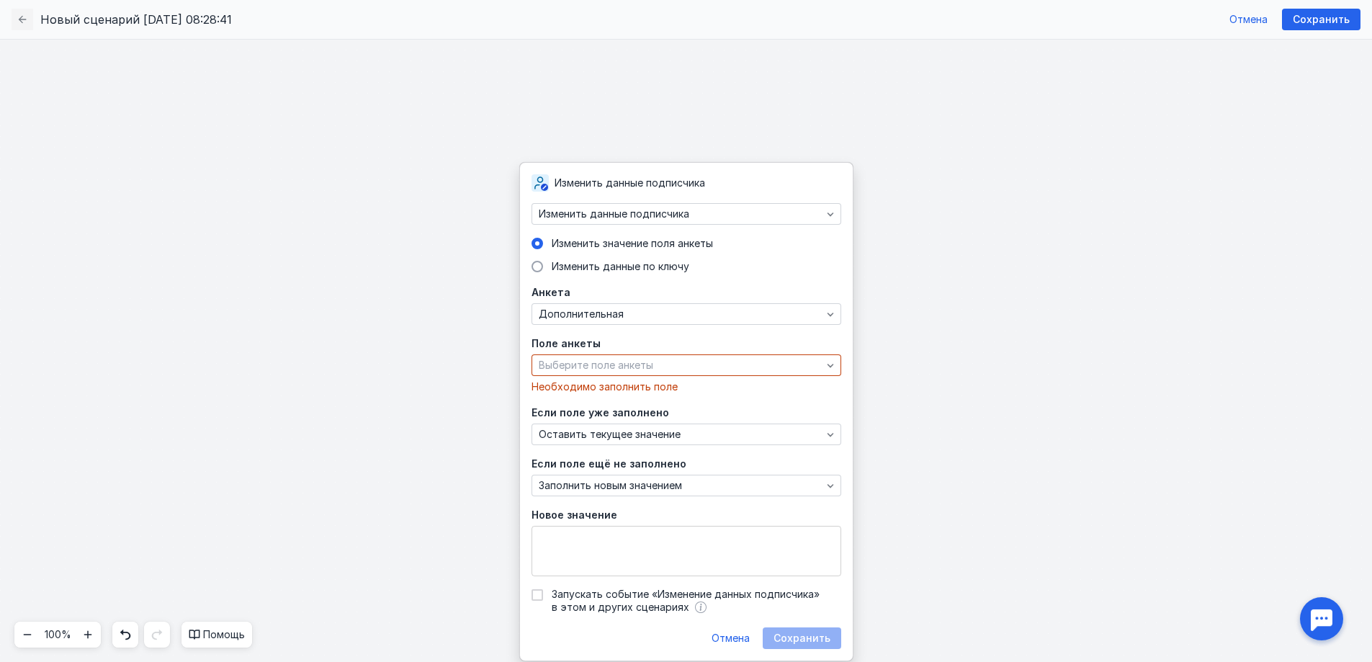
click at [884, 225] on div "[GEOGRAPHIC_DATA] событие Выберите событие [GEOGRAPHIC_DATA] событие Без старто…" at bounding box center [686, 350] width 1372 height 623
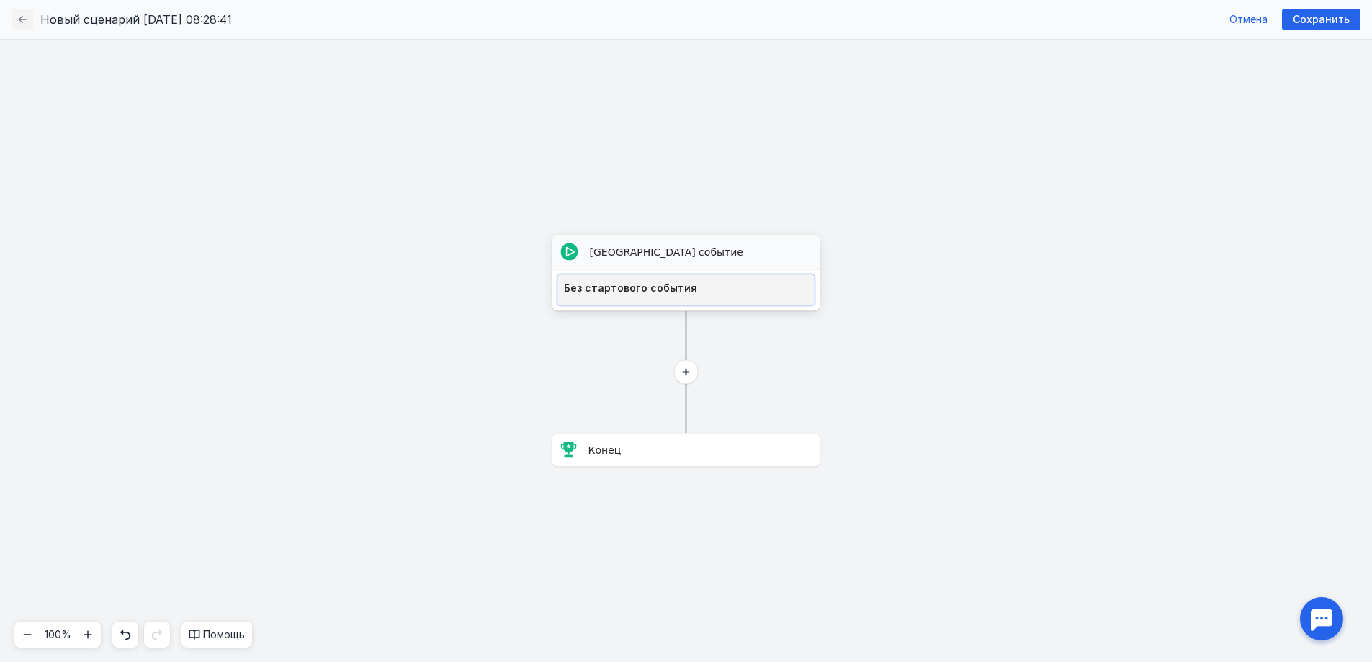
click at [727, 276] on div "Без стартового события" at bounding box center [686, 290] width 256 height 30
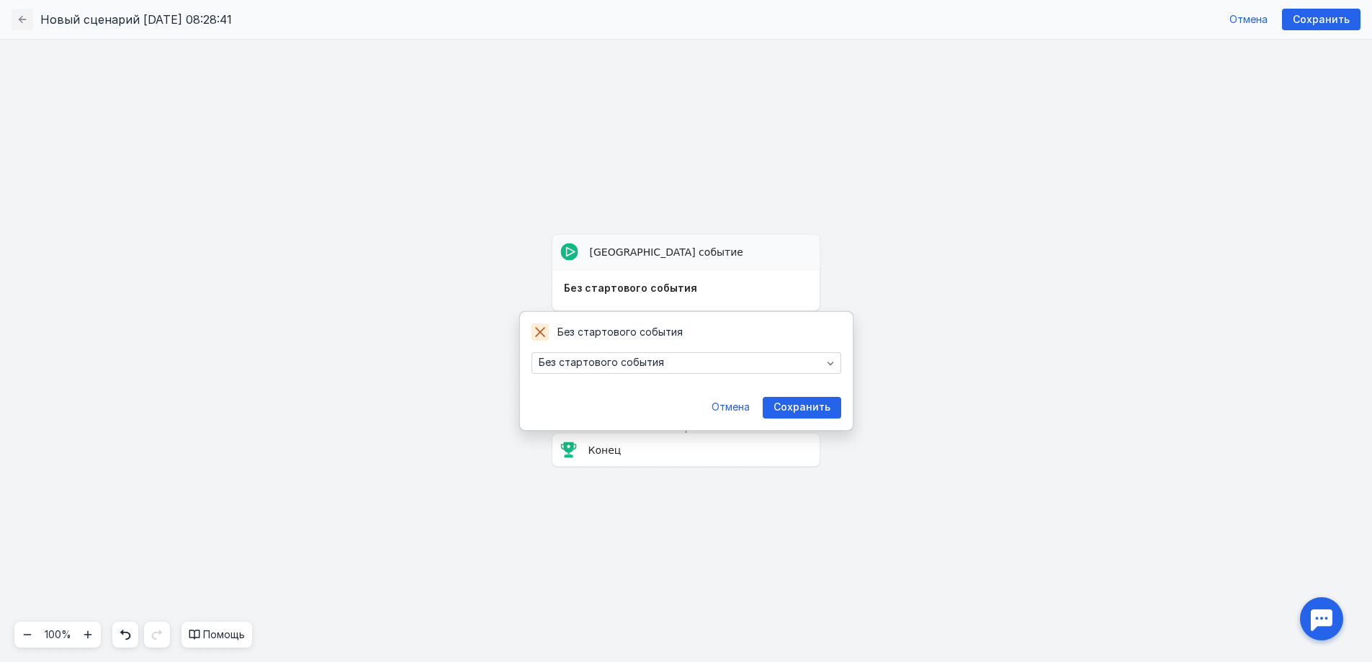
click at [888, 310] on div "[GEOGRAPHIC_DATA] событие Выберите событие [GEOGRAPHIC_DATA] событие Без старто…" at bounding box center [686, 350] width 1372 height 623
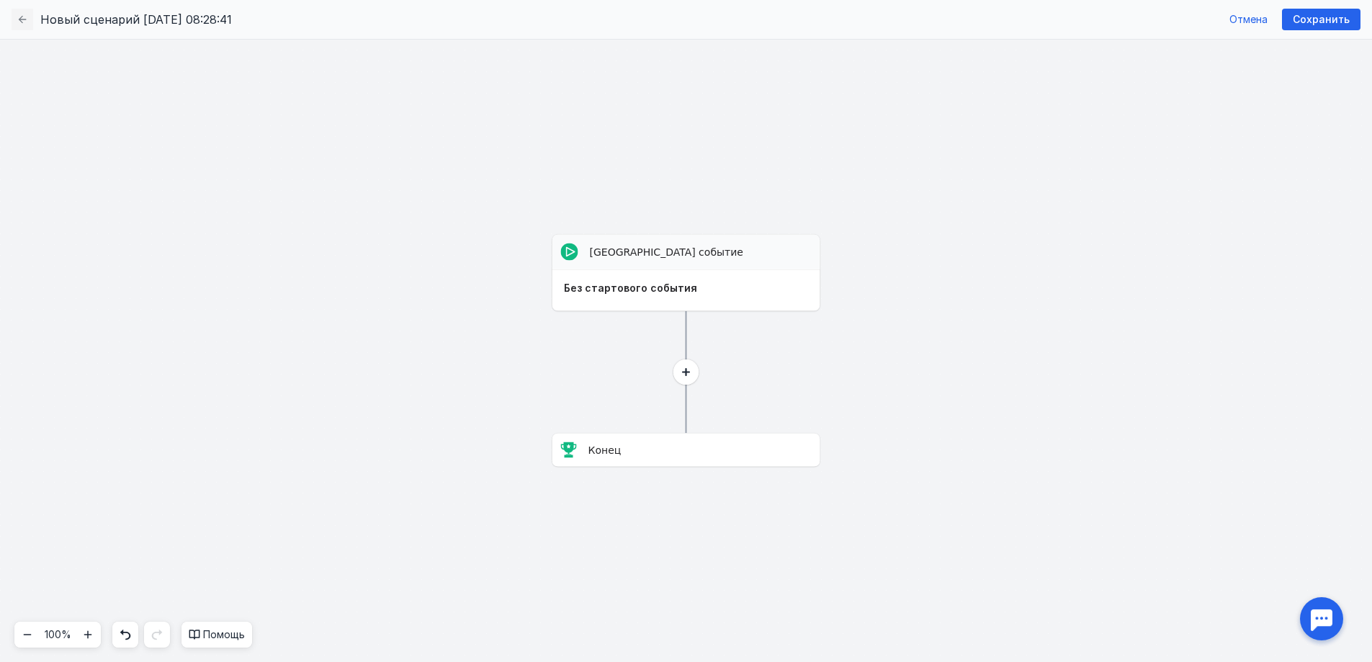
click at [688, 382] on circle at bounding box center [685, 371] width 25 height 25
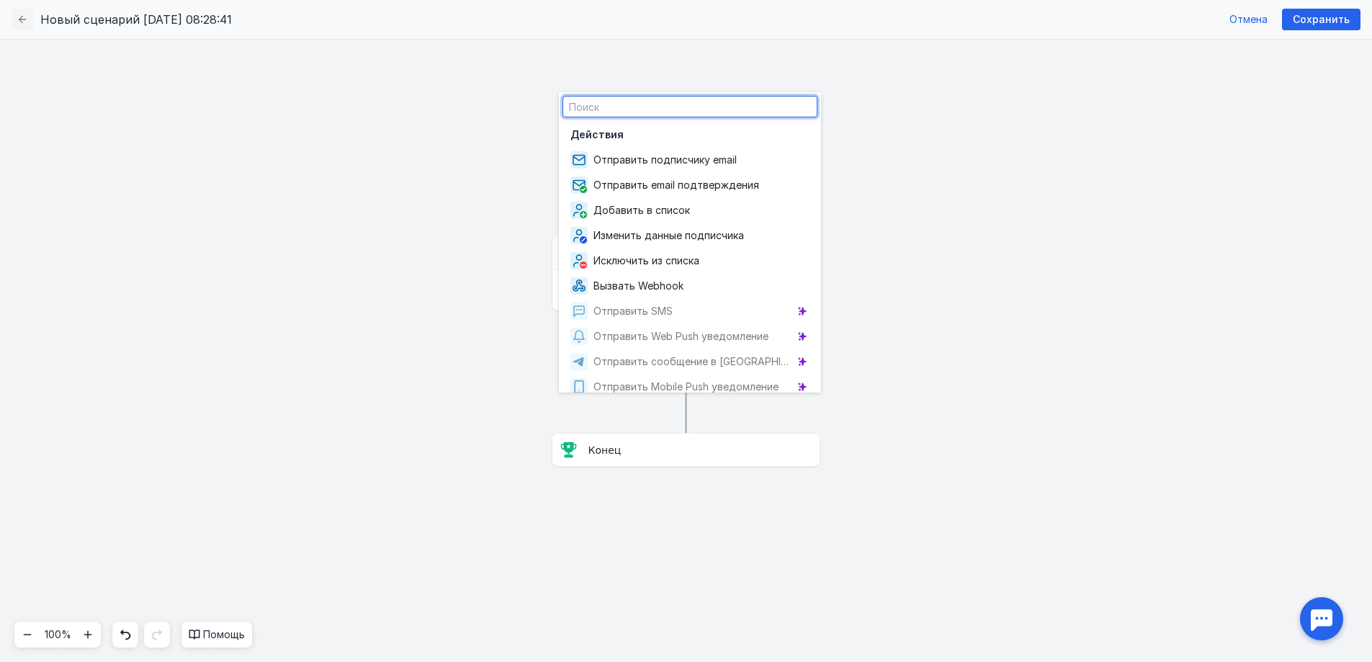
scroll to position [0, 0]
click at [1327, 618] on div at bounding box center [1321, 618] width 45 height 45
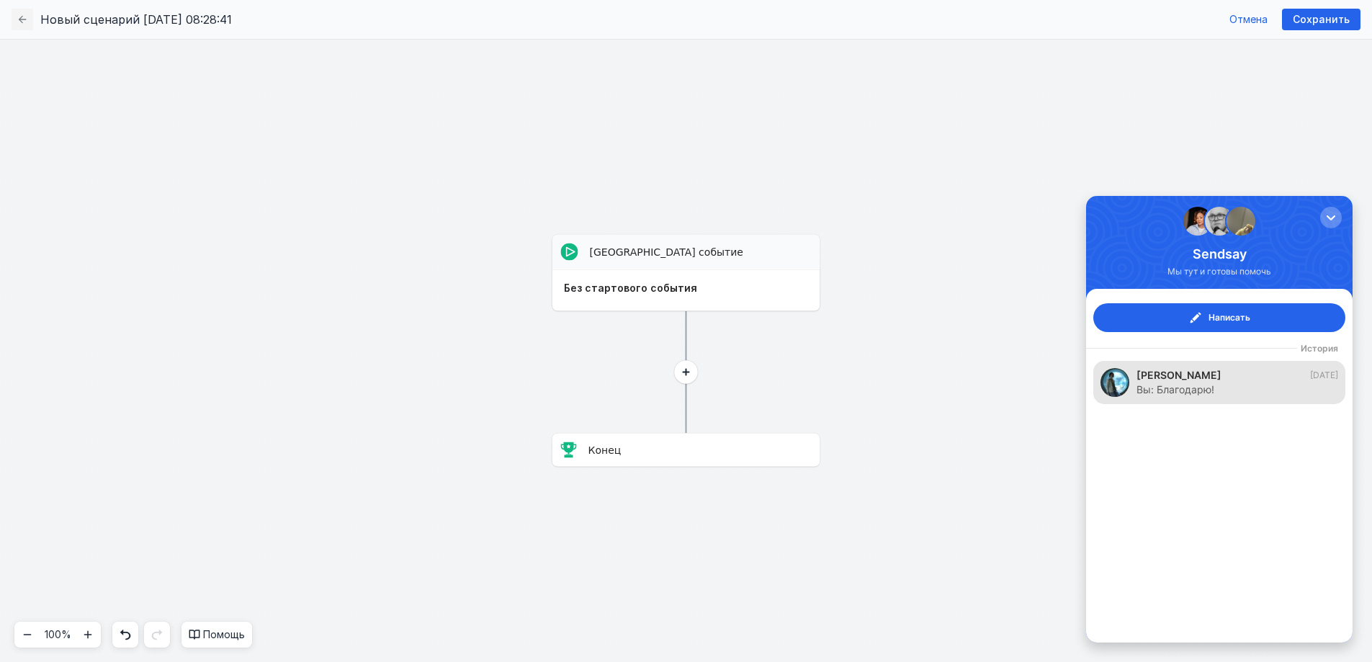
click at [1257, 371] on div "[PERSON_NAME] [DATE]" at bounding box center [1237, 375] width 202 height 14
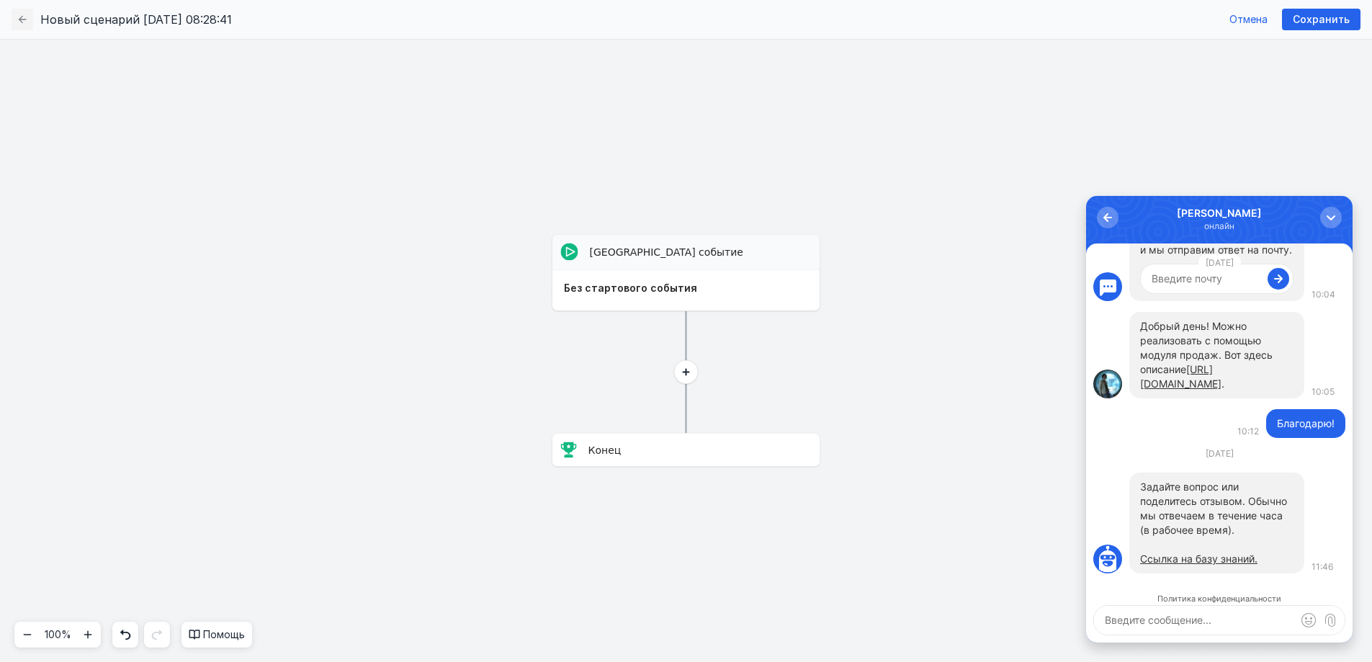
drag, startPoint x: 1249, startPoint y: 503, endPoint x: 1253, endPoint y: 490, distance: 13.0
